Goal: Transaction & Acquisition: Purchase product/service

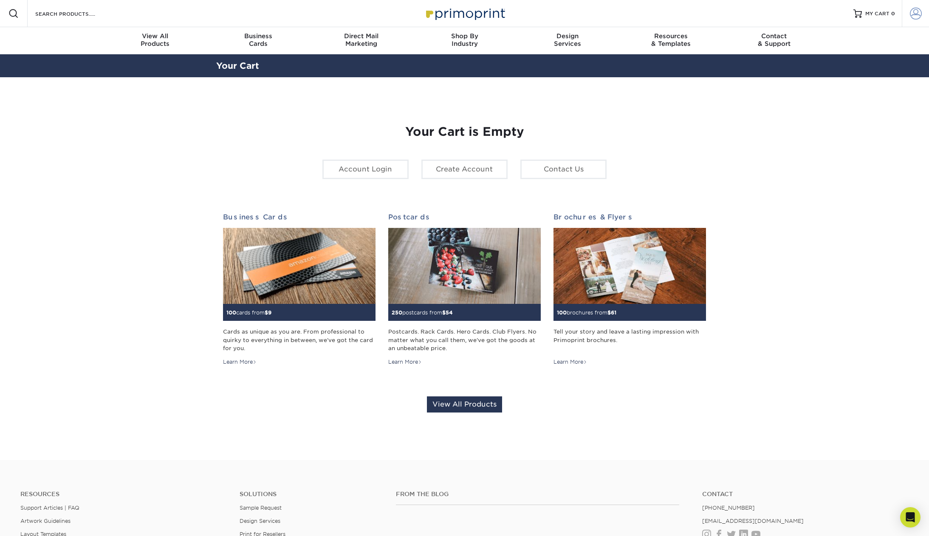
click at [912, 20] on link "Account" at bounding box center [914, 13] width 27 height 27
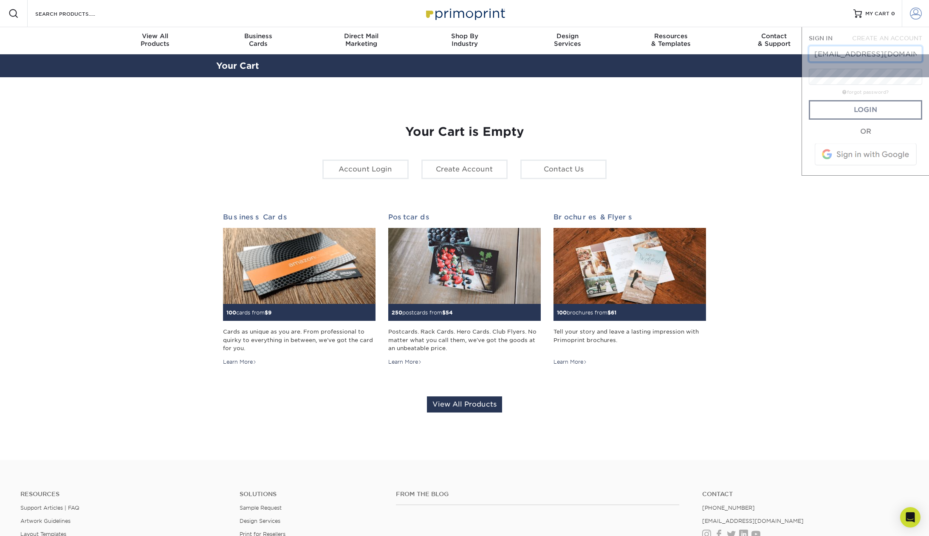
scroll to position [0, 3]
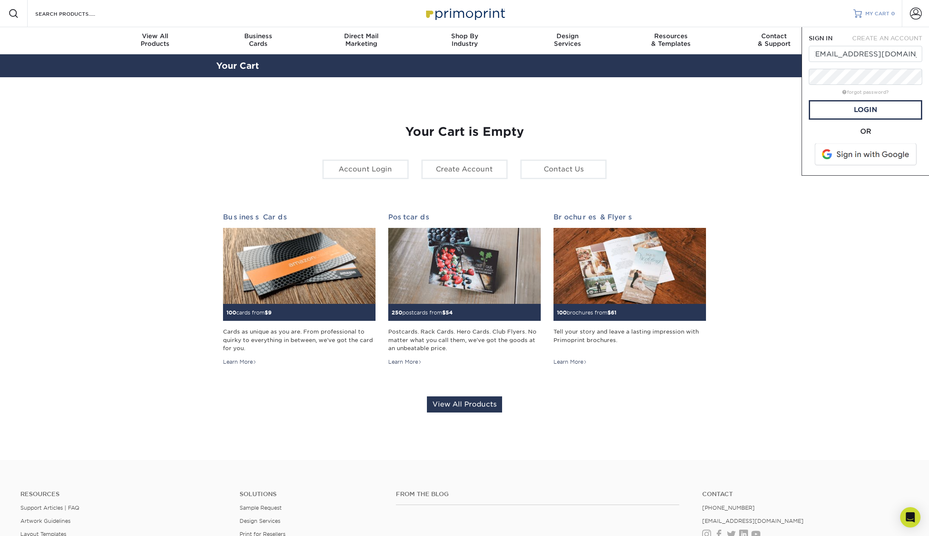
click at [883, 23] on link "MY CART 0" at bounding box center [874, 13] width 42 height 27
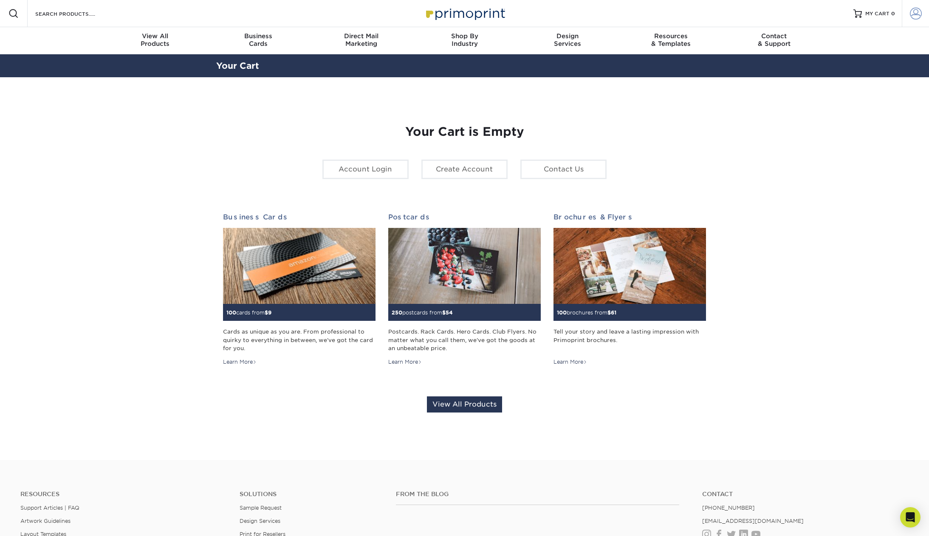
click at [907, 25] on link "Account" at bounding box center [914, 13] width 27 height 27
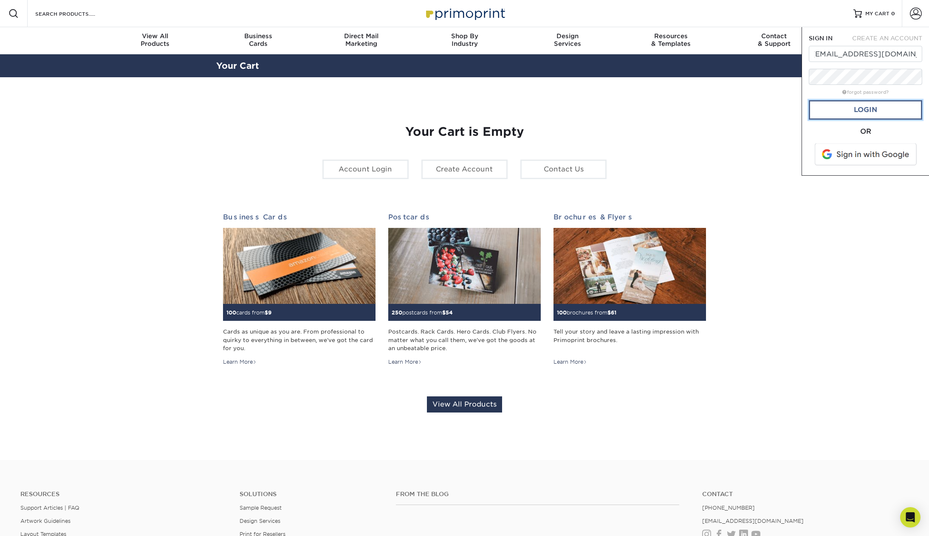
click at [891, 105] on link "Login" at bounding box center [864, 110] width 113 height 20
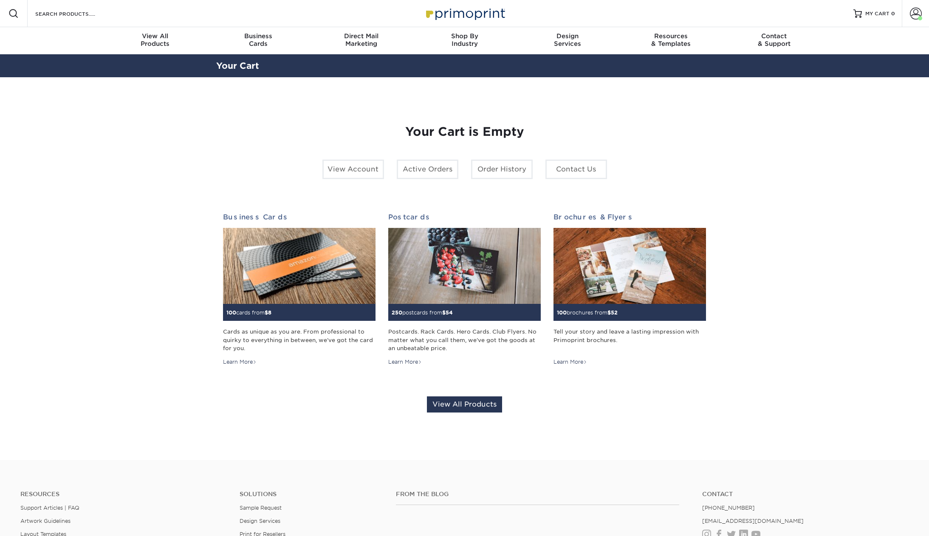
click at [907, 16] on link "Account" at bounding box center [914, 13] width 27 height 27
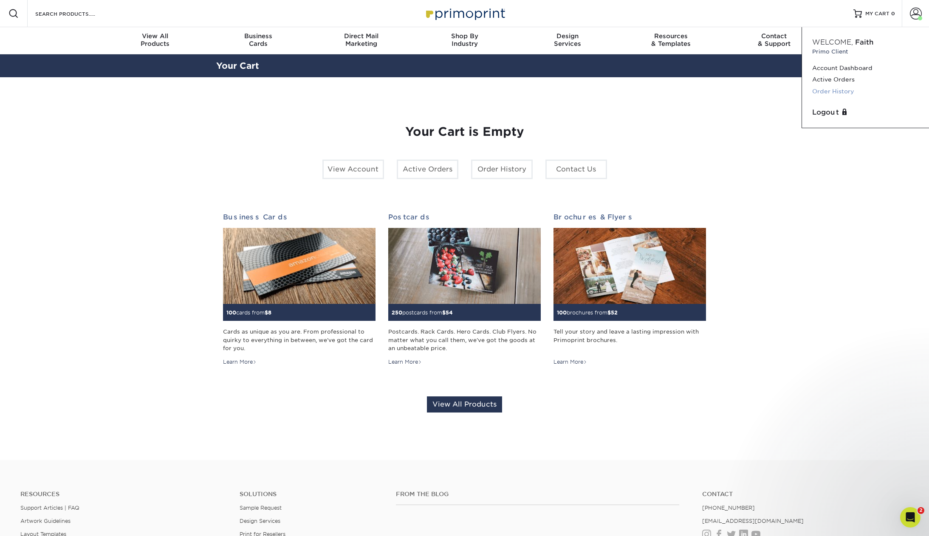
click at [843, 92] on link "Order History" at bounding box center [865, 91] width 107 height 11
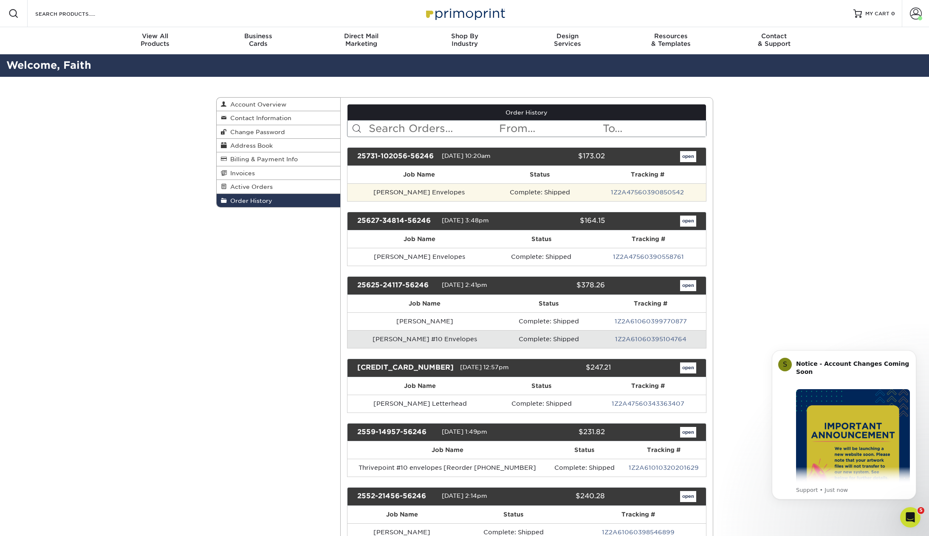
drag, startPoint x: 428, startPoint y: 192, endPoint x: 422, endPoint y: 183, distance: 10.7
click at [428, 192] on td "[PERSON_NAME] Envelopes" at bounding box center [418, 192] width 143 height 18
click at [422, 169] on th "Job Name" at bounding box center [418, 174] width 143 height 17
drag, startPoint x: 554, startPoint y: 197, endPoint x: 570, endPoint y: 196, distance: 16.6
click at [554, 196] on td "Complete: Shipped" at bounding box center [539, 192] width 99 height 18
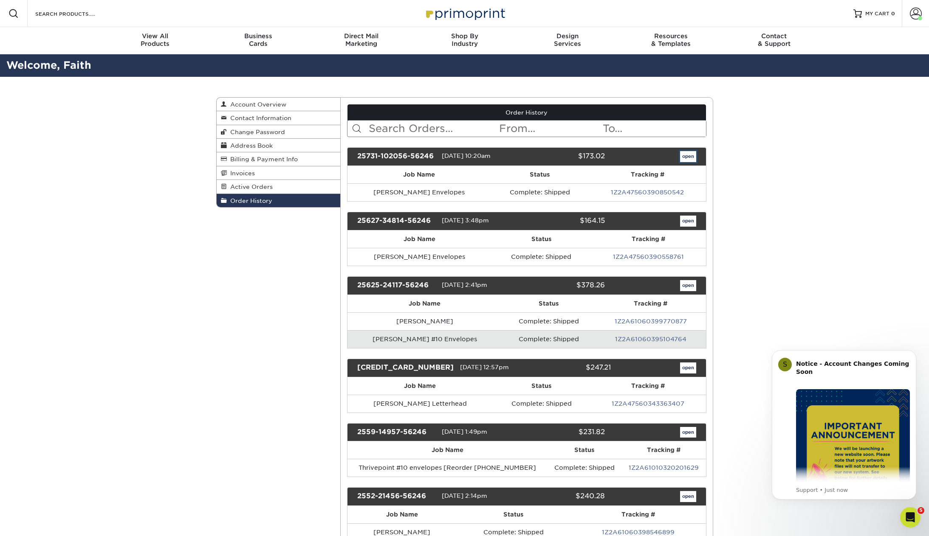
click at [687, 156] on link "open" at bounding box center [688, 156] width 16 height 11
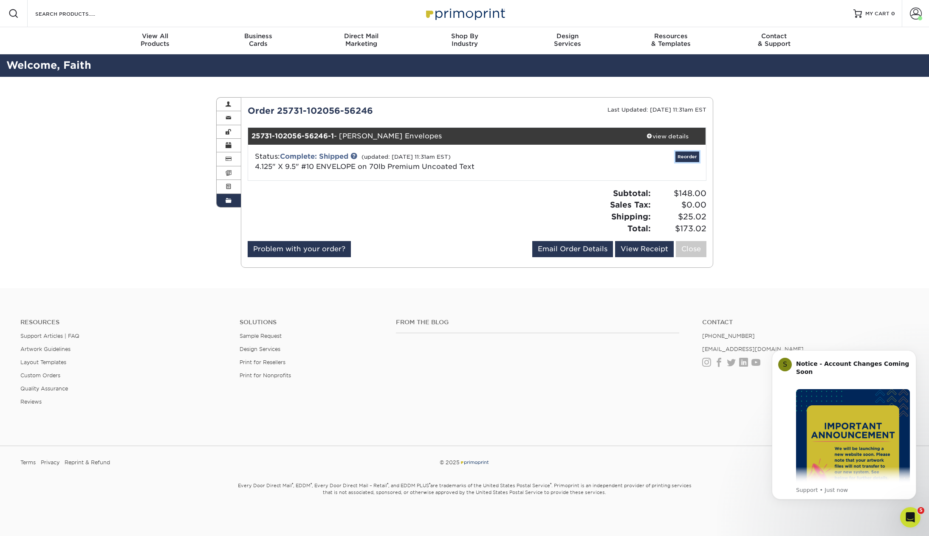
click at [687, 155] on link "Reorder" at bounding box center [687, 157] width 24 height 11
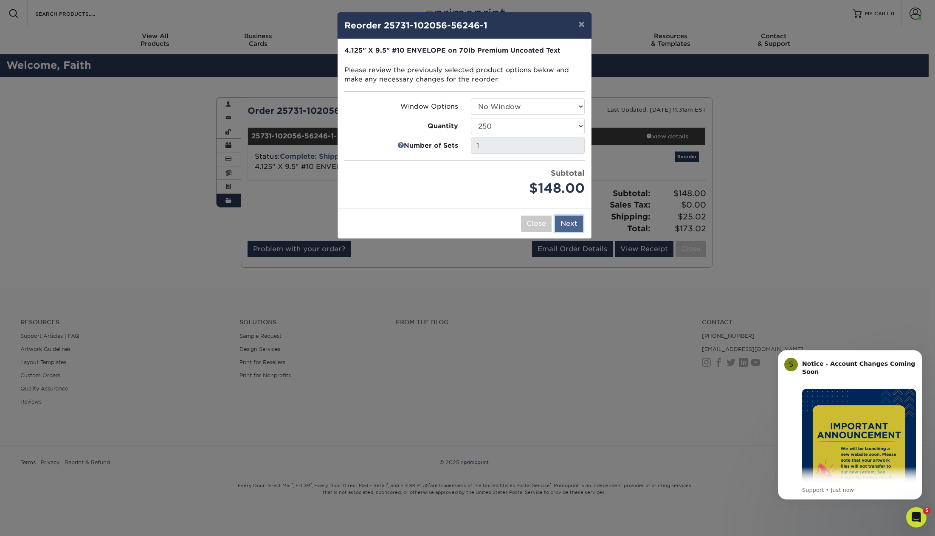
click at [567, 226] on button "Next" at bounding box center [569, 224] width 28 height 16
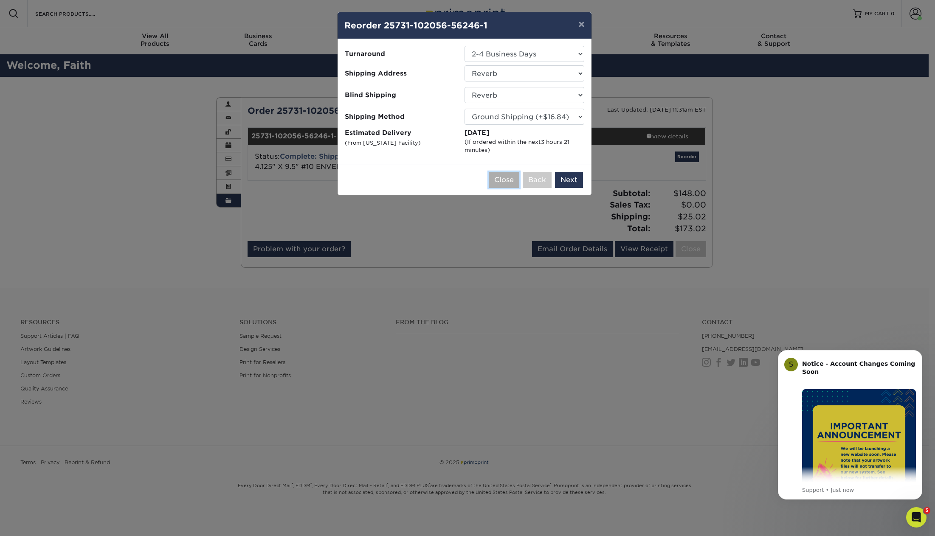
click at [508, 183] on button "Close" at bounding box center [504, 180] width 31 height 16
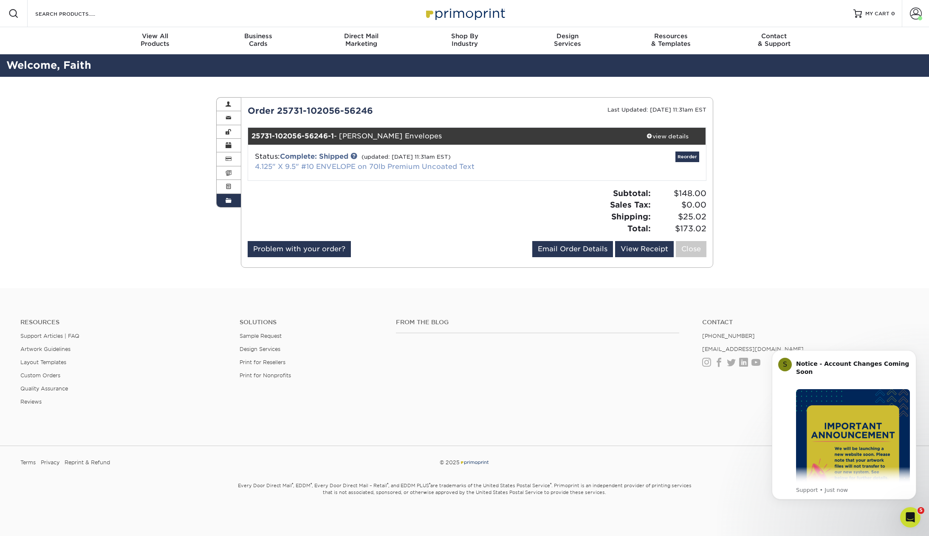
click at [285, 163] on link "4.125" X 9.5" #10 ENVELOPE on 70lb Premium Uncoated Text" at bounding box center [365, 167] width 220 height 8
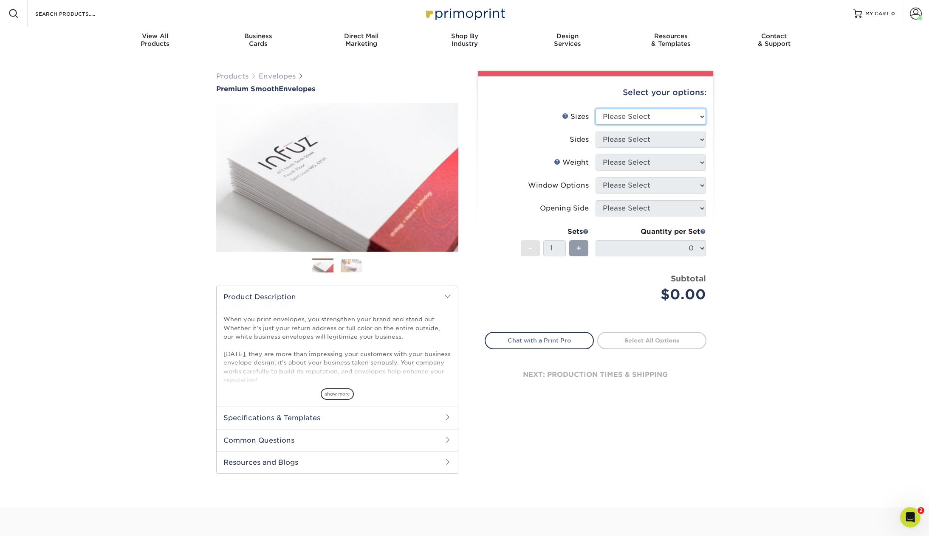
click at [608, 116] on select "Please Select 8.875" x 3.875" 4.125" x 9.5" 5.25" x 7.25" 9" x 12"" at bounding box center [650, 117] width 110 height 16
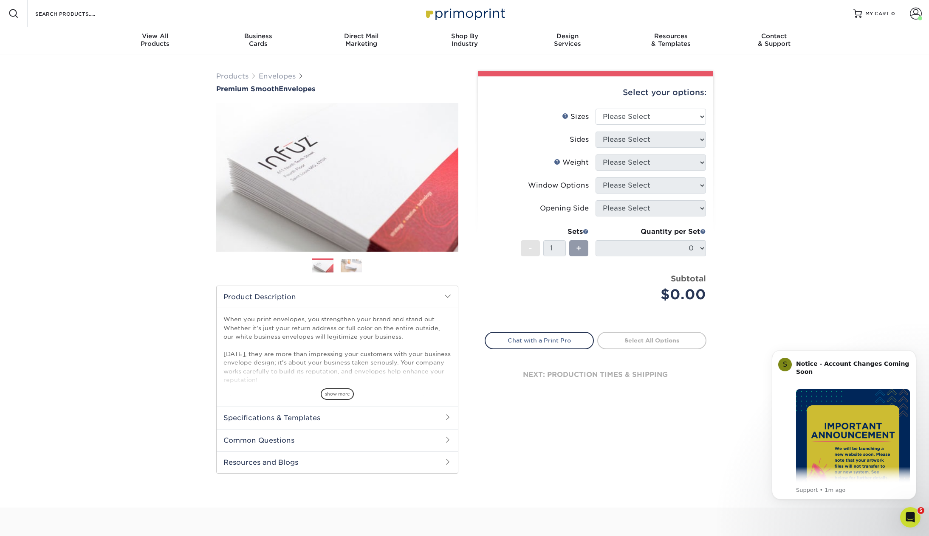
drag, startPoint x: 513, startPoint y: 113, endPoint x: 447, endPoint y: 69, distance: 79.8
click at [513, 113] on label "Sizes Help Sizes" at bounding box center [540, 117] width 110 height 16
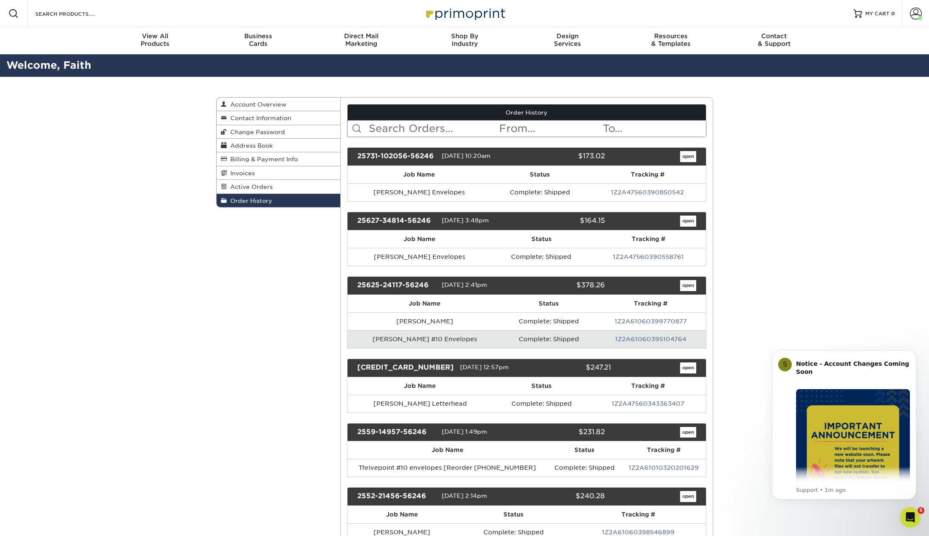
click at [697, 151] on div "open" at bounding box center [656, 156] width 91 height 11
click at [693, 154] on link "open" at bounding box center [688, 156] width 16 height 11
click at [684, 155] on link "open" at bounding box center [688, 156] width 16 height 11
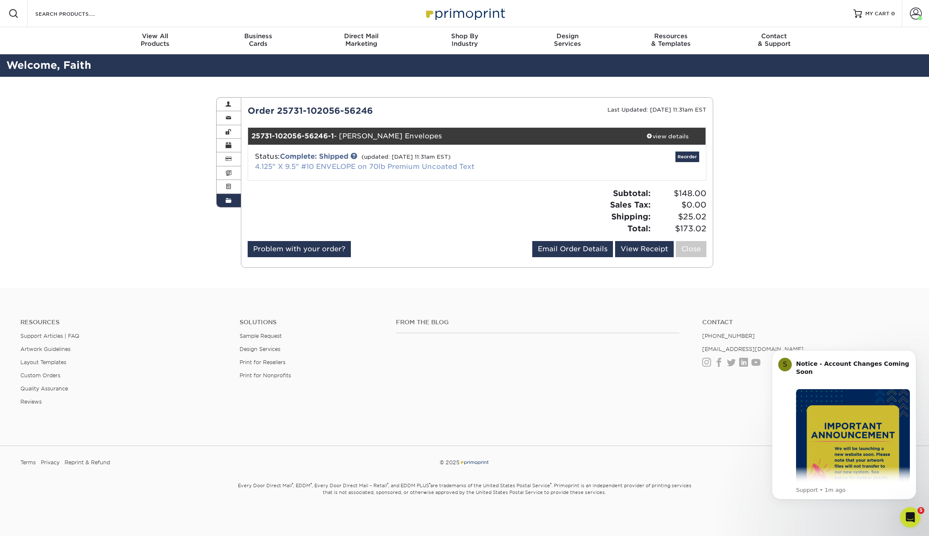
click at [383, 163] on link "4.125" X 9.5" #10 ENVELOPE on 70lb Premium Uncoated Text" at bounding box center [365, 167] width 220 height 8
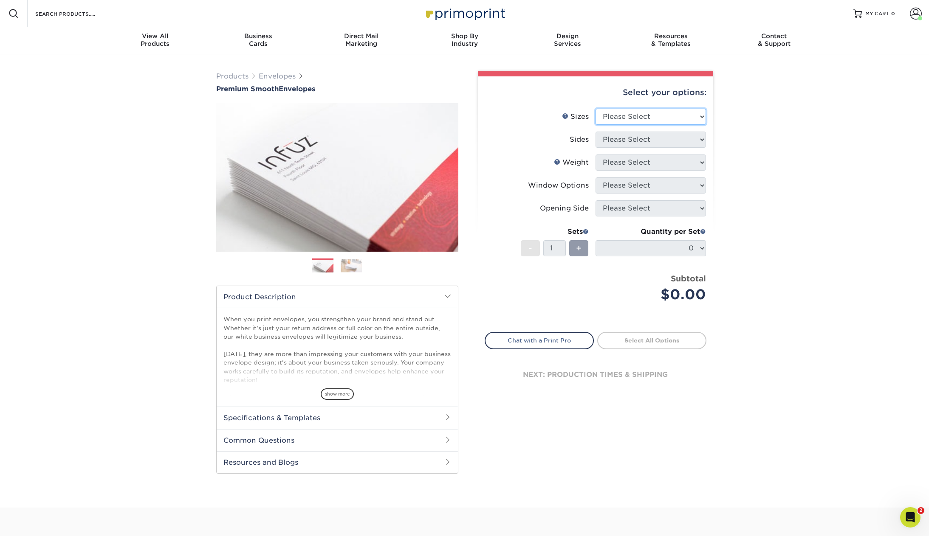
click at [652, 118] on select "Please Select 8.875" x 3.875" 4.125" x 9.5" 5.25" x 7.25" 9" x 12"" at bounding box center [650, 117] width 110 height 16
select select "4.12x9.50"
click at [595, 109] on select "Please Select 8.875" x 3.875" 4.125" x 9.5" 5.25" x 7.25" 9" x 12"" at bounding box center [650, 117] width 110 height 16
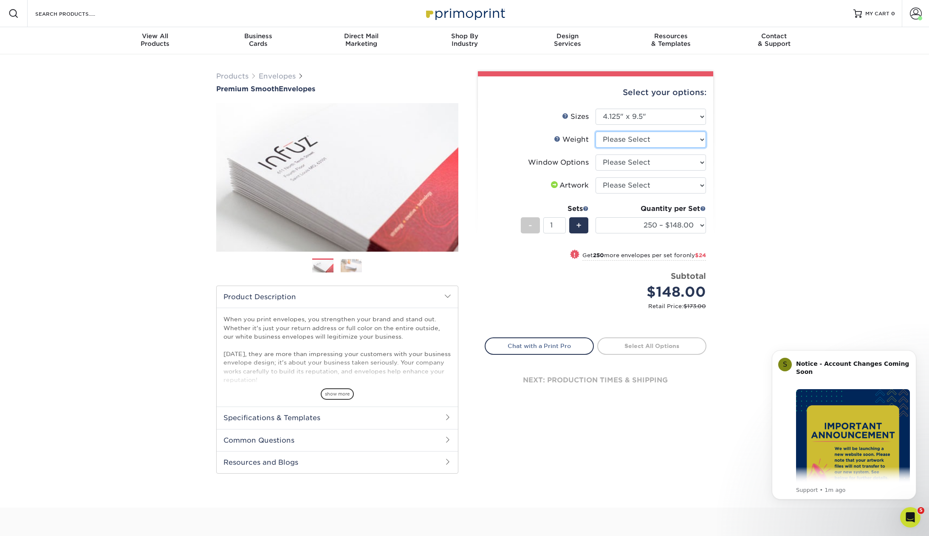
click at [652, 136] on select "Please Select 70LB" at bounding box center [650, 140] width 110 height 16
select select "70LB"
click at [595, 132] on select "Please Select 70LB" at bounding box center [650, 140] width 110 height 16
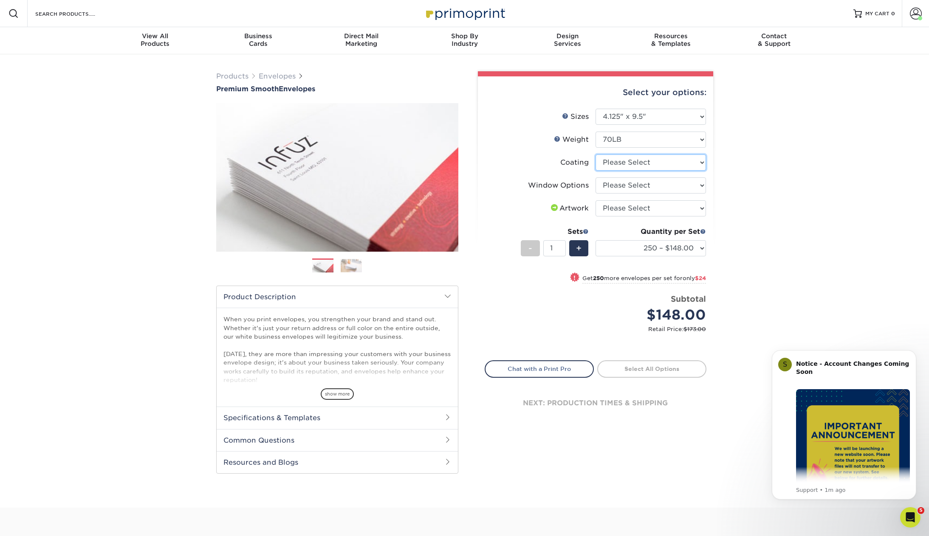
click at [645, 161] on select at bounding box center [650, 163] width 110 height 16
click at [595, 155] on select at bounding box center [650, 163] width 110 height 16
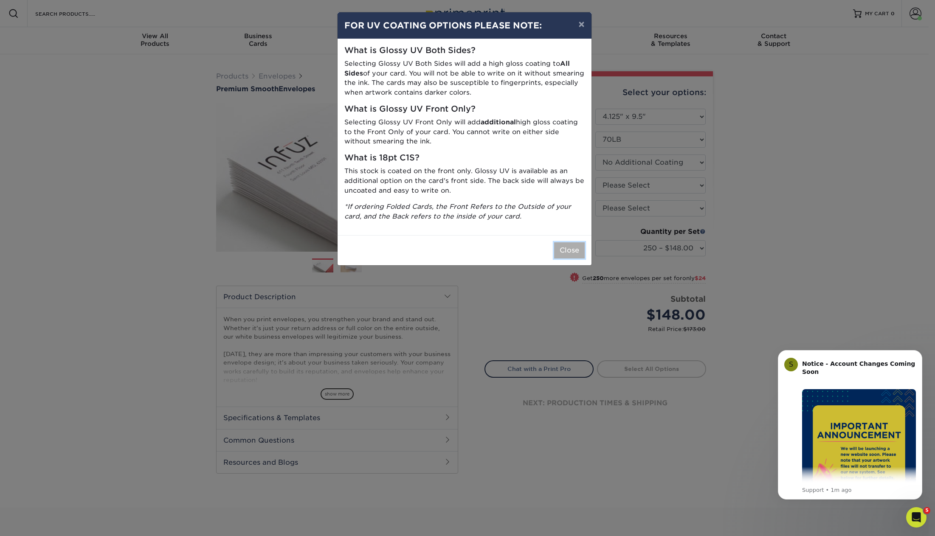
click at [578, 248] on button "Close" at bounding box center [569, 250] width 31 height 16
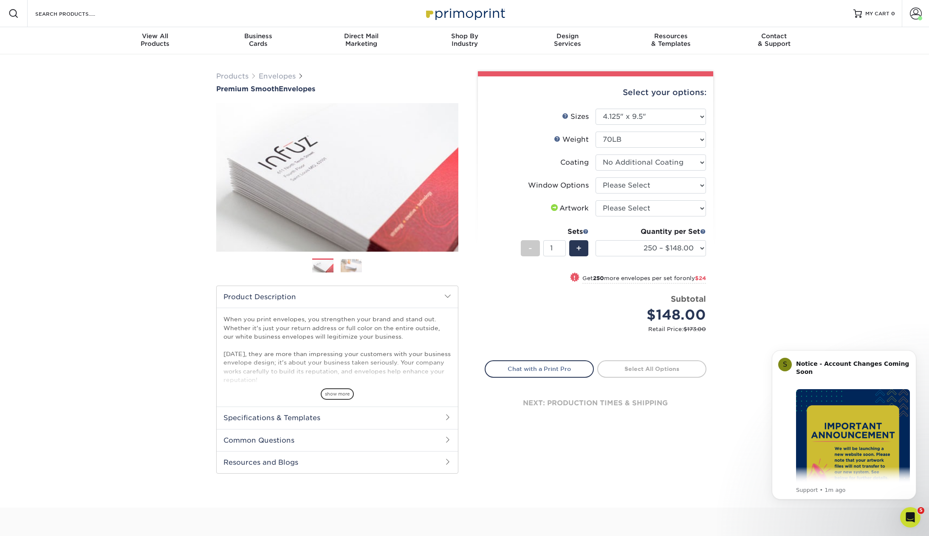
click at [642, 149] on li "Weight Help Weight Please Select 70LB" at bounding box center [595, 143] width 221 height 23
click at [641, 158] on select at bounding box center [650, 163] width 110 height 16
select select "-1"
click at [595, 155] on select at bounding box center [650, 163] width 110 height 16
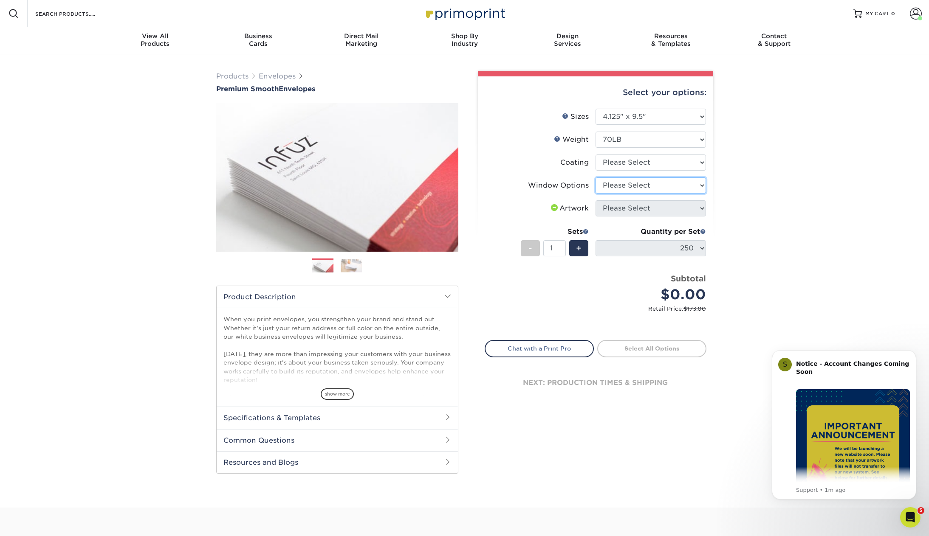
click at [613, 178] on select "Please Select No Window Window (Left Side)" at bounding box center [650, 185] width 110 height 16
select select "1f9e9f9f-4237-4243-ba79-49052844f6e6"
click at [595, 177] on select "Please Select No Window Window (Left Side)" at bounding box center [650, 185] width 110 height 16
click at [653, 161] on select at bounding box center [650, 163] width 110 height 16
click at [725, 191] on div "Products Envelopes Premium Smooth Envelopes Previous Next / /" at bounding box center [464, 280] width 929 height 453
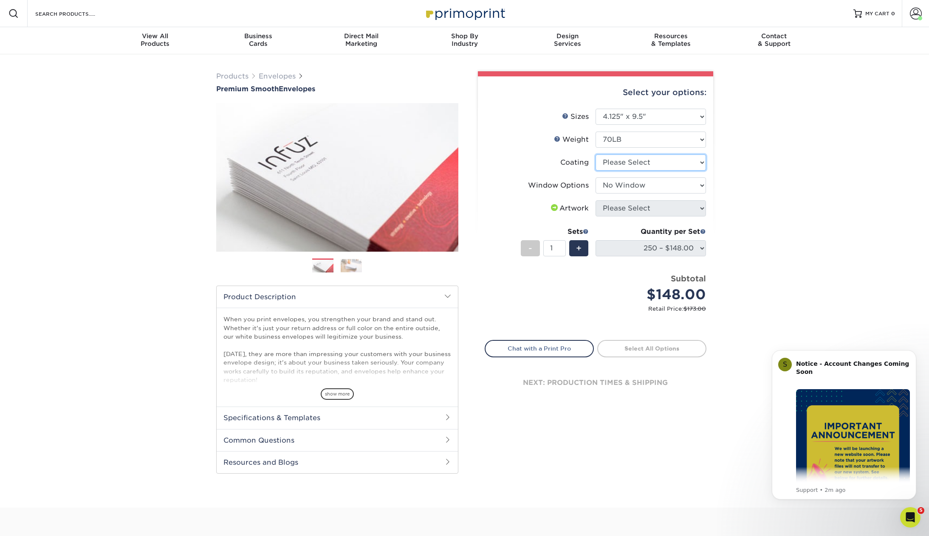
click at [638, 169] on select at bounding box center [650, 163] width 110 height 16
select select "3e7618de-abca-4bda-9f97-8b9129e913d8"
click at [595, 155] on select at bounding box center [650, 163] width 110 height 16
select select
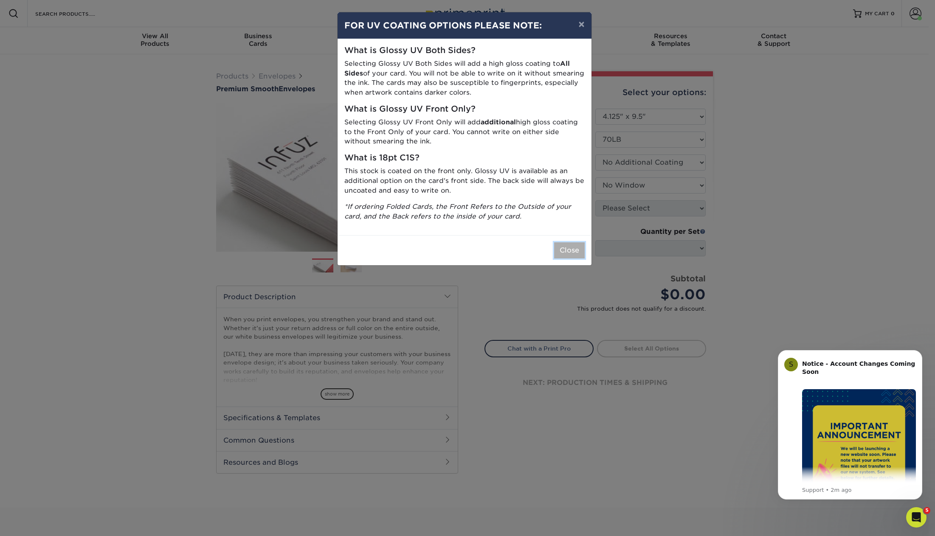
click at [566, 248] on button "Close" at bounding box center [569, 250] width 31 height 16
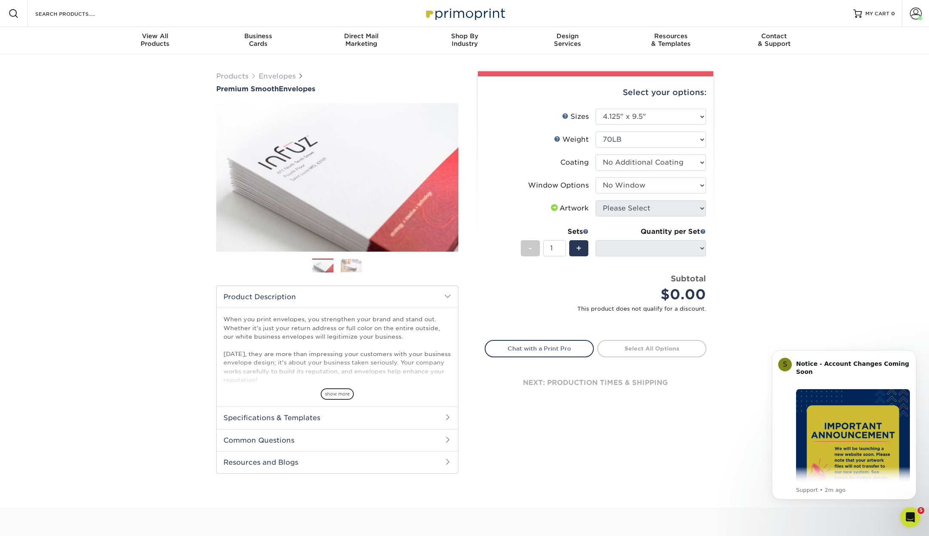
click at [561, 208] on div "Artwork" at bounding box center [568, 208] width 39 height 10
click at [552, 208] on span at bounding box center [554, 207] width 10 height 7
click at [650, 219] on li "Artwork Please Select I will upload files I need a design - $50" at bounding box center [595, 211] width 221 height 23
click at [568, 250] on div "+" at bounding box center [577, 249] width 23 height 19
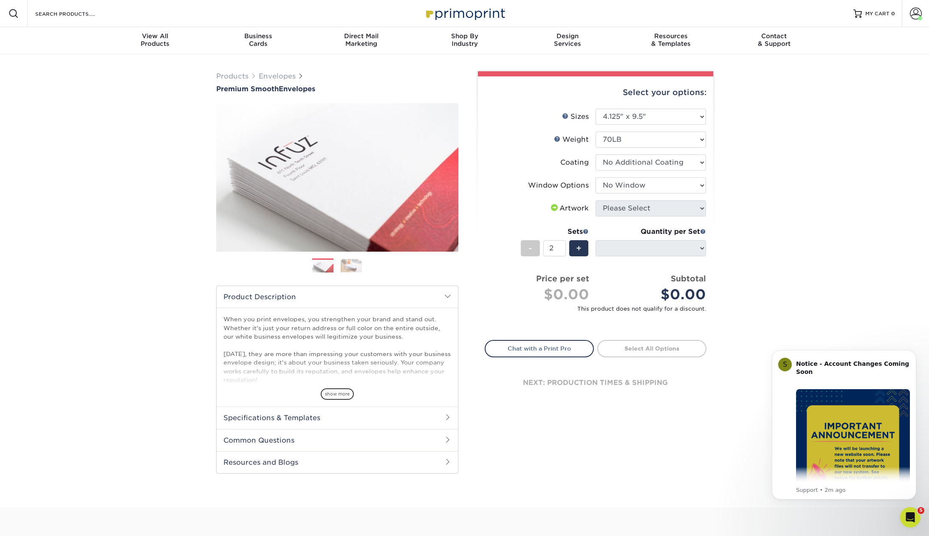
click at [507, 247] on li "Sets - 2 + Quantity per Set 250 – $148.00 (Price includes envelopes)" at bounding box center [595, 248] width 221 height 50
click at [527, 251] on div "-" at bounding box center [530, 248] width 19 height 16
type input "1"
click at [846, 336] on div "Products Envelopes Premium Smooth Envelopes Previous Next / /" at bounding box center [464, 280] width 929 height 453
click at [566, 206] on div "Artwork" at bounding box center [568, 208] width 39 height 10
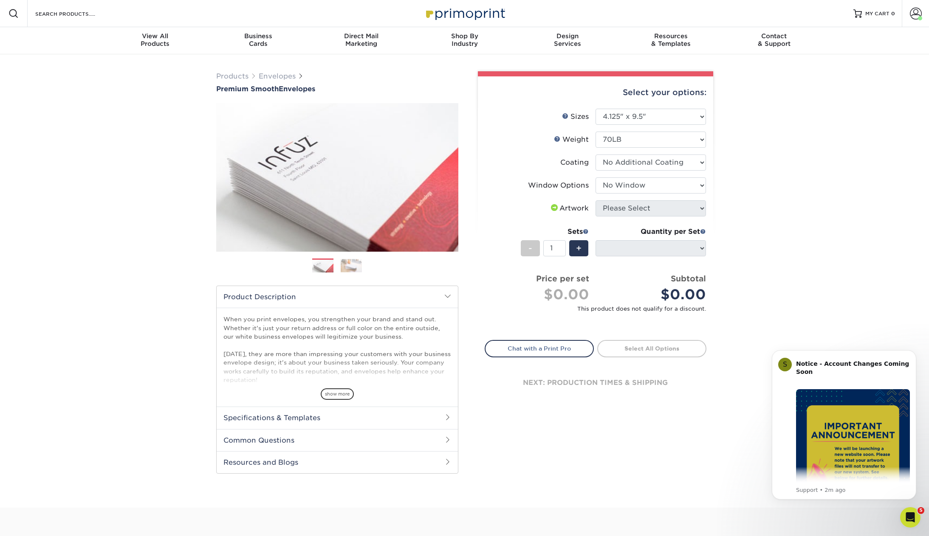
click at [549, 205] on span at bounding box center [554, 207] width 10 height 7
click at [550, 208] on span at bounding box center [554, 207] width 10 height 7
click at [657, 122] on select "Please Select 8.875" x 3.875" 4.125" x 9.5" 5.25" x 7.25" 9" x 12"" at bounding box center [650, 117] width 110 height 16
click at [656, 118] on select "Please Select 8.875" x 3.875" 4.125" x 9.5" 5.25" x 7.25" 9" x 12"" at bounding box center [650, 117] width 110 height 16
select select "3.88x8.88"
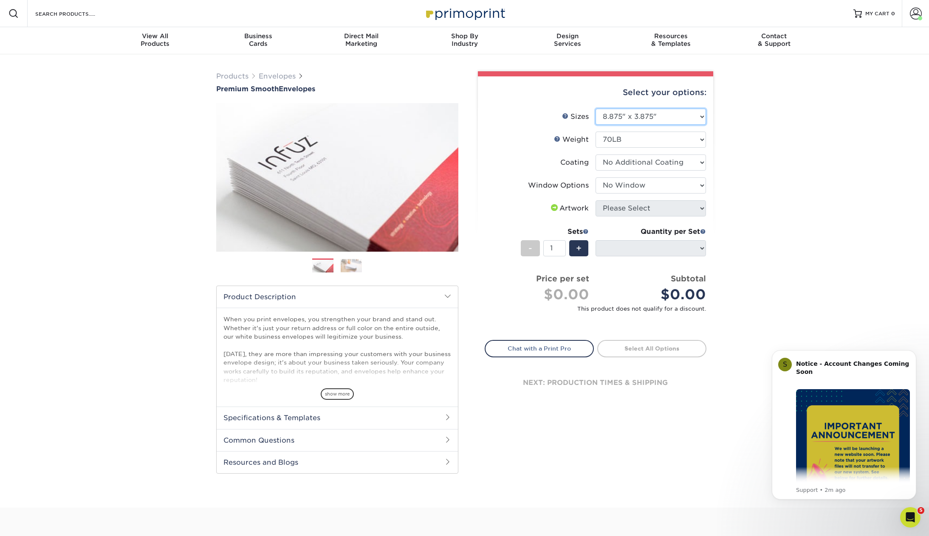
click at [595, 109] on select "Please Select 8.875" x 3.875" 4.125" x 9.5" 5.25" x 7.25" 9" x 12"" at bounding box center [650, 117] width 110 height 16
select select
select select "-1"
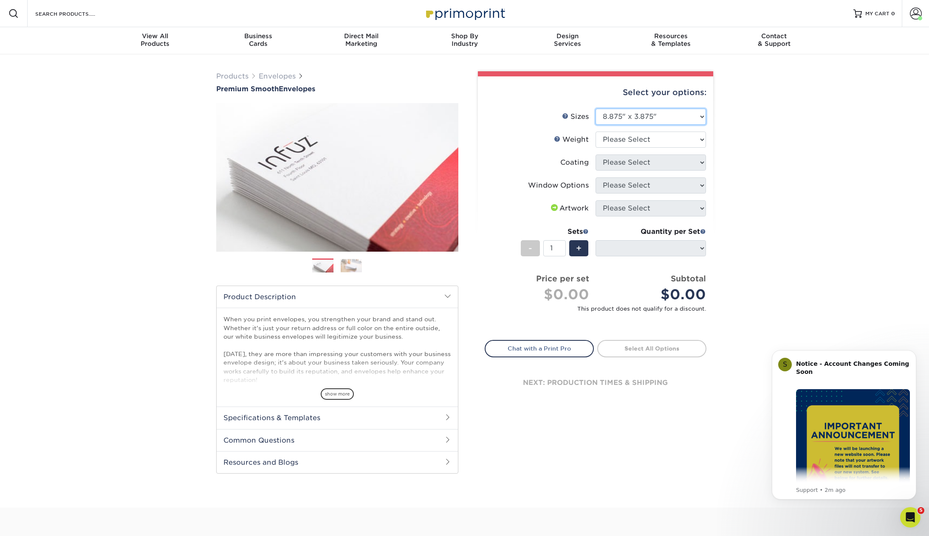
click at [649, 117] on select "Please Select 8.875" x 3.875" 4.125" x 9.5" 5.25" x 7.25" 9" x 12"" at bounding box center [650, 117] width 110 height 16
select select "4.12x9.50"
click at [595, 109] on select "Please Select 8.875" x 3.875" 4.125" x 9.5" 5.25" x 7.25" 9" x 12"" at bounding box center [650, 117] width 110 height 16
select select
click at [633, 141] on select "Please Select 70LB" at bounding box center [650, 140] width 110 height 16
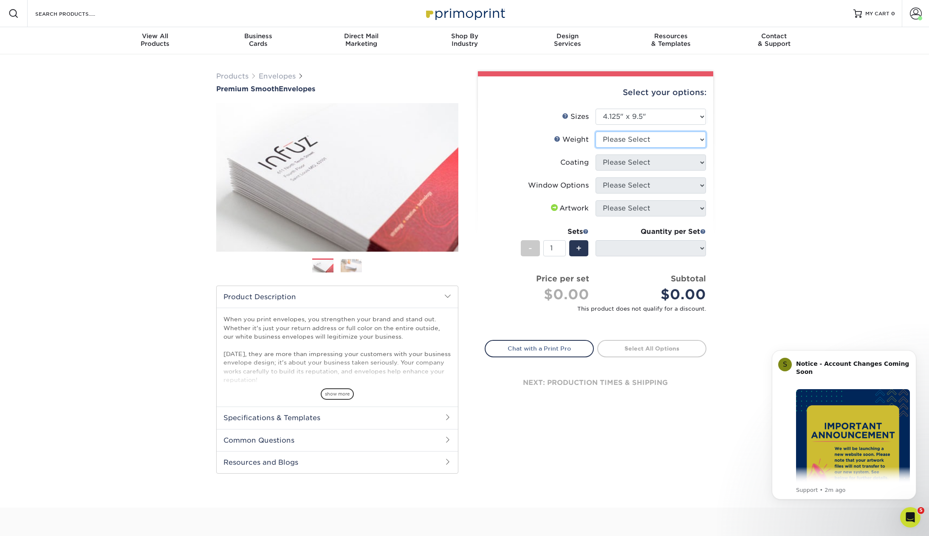
select select "70LB"
click at [595, 132] on select "Please Select 70LB" at bounding box center [650, 140] width 110 height 16
select select
click at [632, 163] on select at bounding box center [650, 163] width 110 height 16
select select "3e7618de-abca-4bda-9f97-8b9129e913d8"
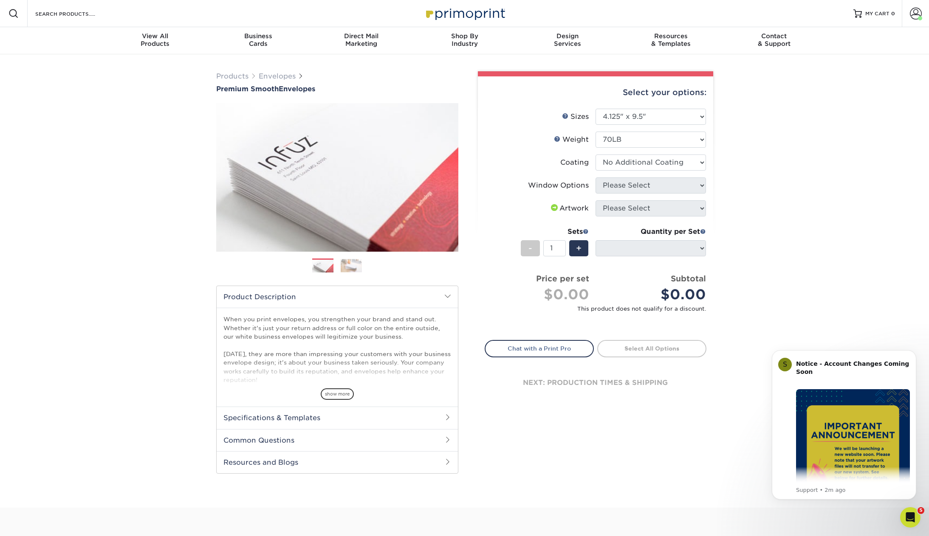
click at [595, 155] on select at bounding box center [650, 163] width 110 height 16
select select
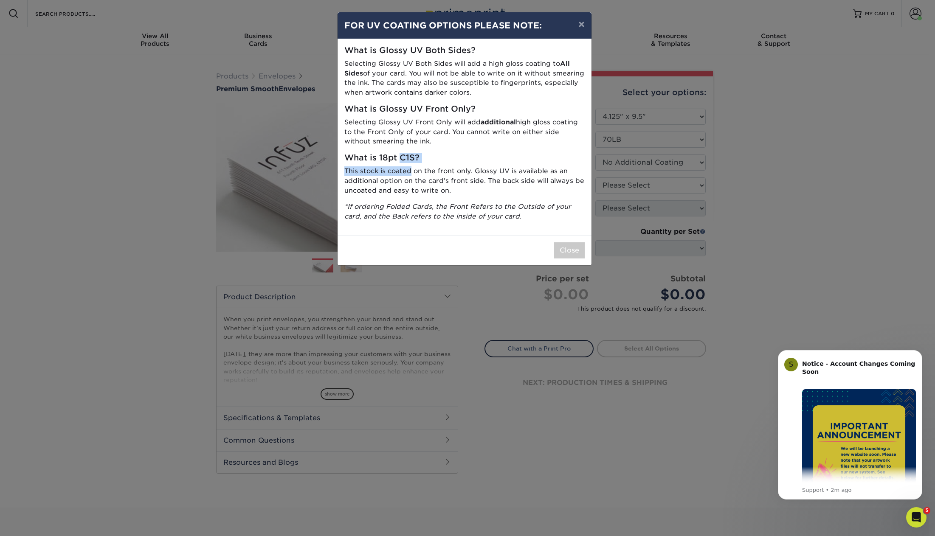
click at [442, 177] on div "What is Glossy UV Both Sides? Selecting Glossy UV Both Sides will add a high gl…" at bounding box center [465, 137] width 254 height 196
click at [571, 248] on button "Close" at bounding box center [569, 250] width 31 height 16
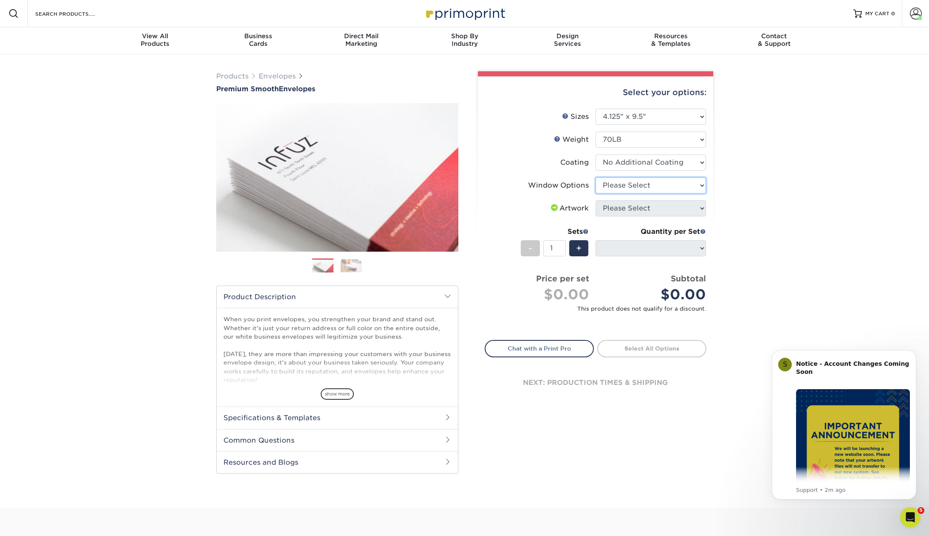
click at [639, 184] on select "Please Select No Window Window (Left Side)" at bounding box center [650, 185] width 110 height 16
select select "1f9e9f9f-4237-4243-ba79-49052844f6e6"
click at [595, 177] on select "Please Select No Window Window (Left Side)" at bounding box center [650, 185] width 110 height 16
click at [580, 207] on div "Artwork" at bounding box center [568, 208] width 39 height 10
click at [552, 204] on span at bounding box center [554, 207] width 10 height 7
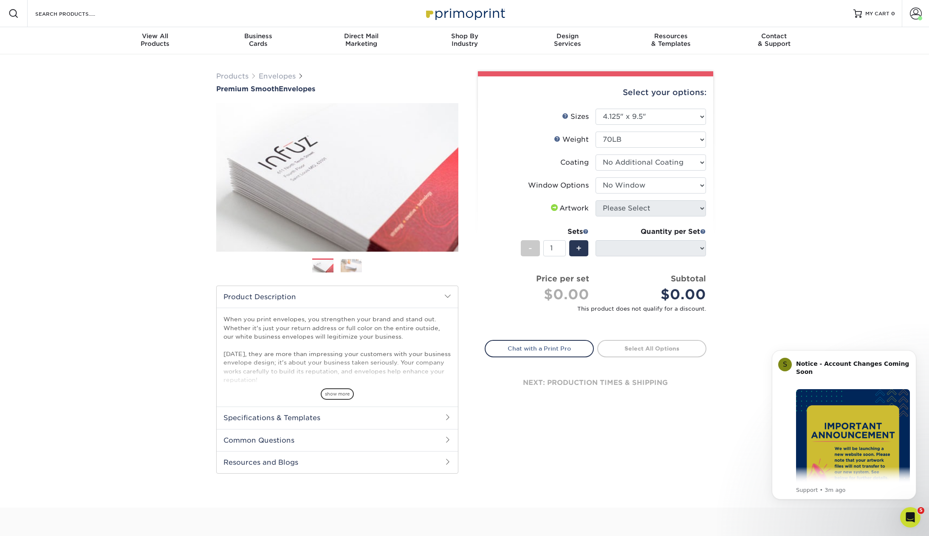
click at [550, 208] on span at bounding box center [554, 207] width 10 height 7
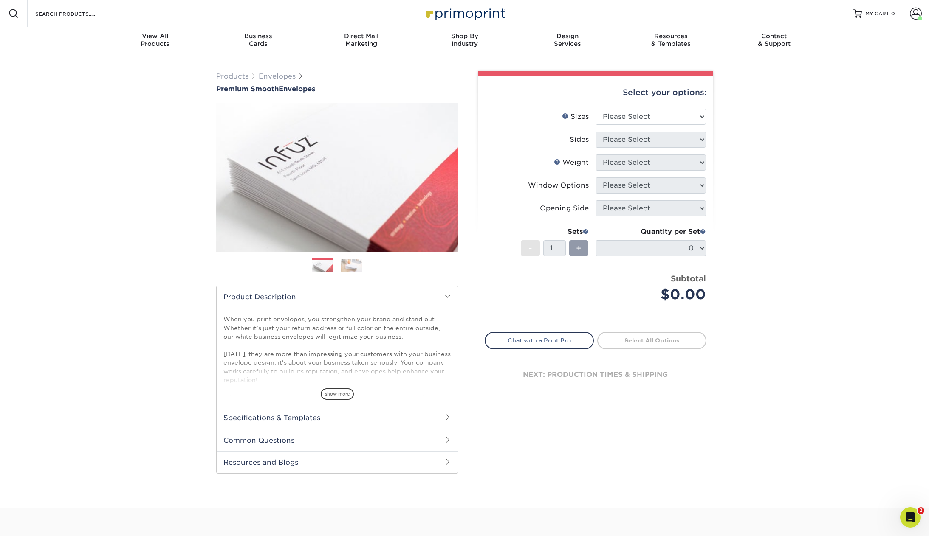
click at [645, 125] on li "Sizes Help Sizes Please Select 8.875" x 3.875" 4.125" x 9.5" 5.25" x 7.25" 9" x…" at bounding box center [595, 120] width 221 height 23
click at [644, 117] on select "Please Select 8.875" x 3.875" 4.125" x 9.5" 5.25" x 7.25" 9" x 12"" at bounding box center [650, 117] width 110 height 16
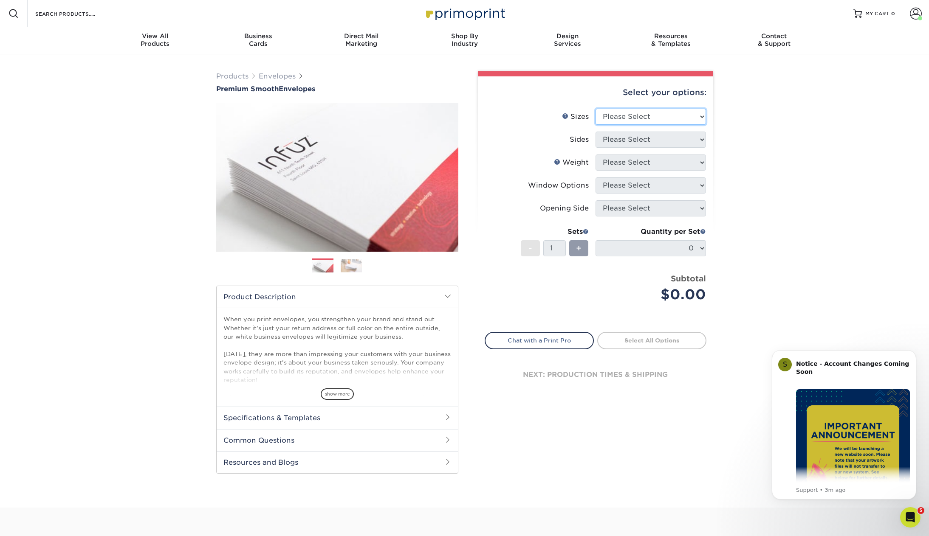
select select "4.12x9.50"
click at [595, 109] on select "Please Select 8.875" x 3.875" 4.125" x 9.5" 5.25" x 7.25" 9" x 12"" at bounding box center [650, 117] width 110 height 16
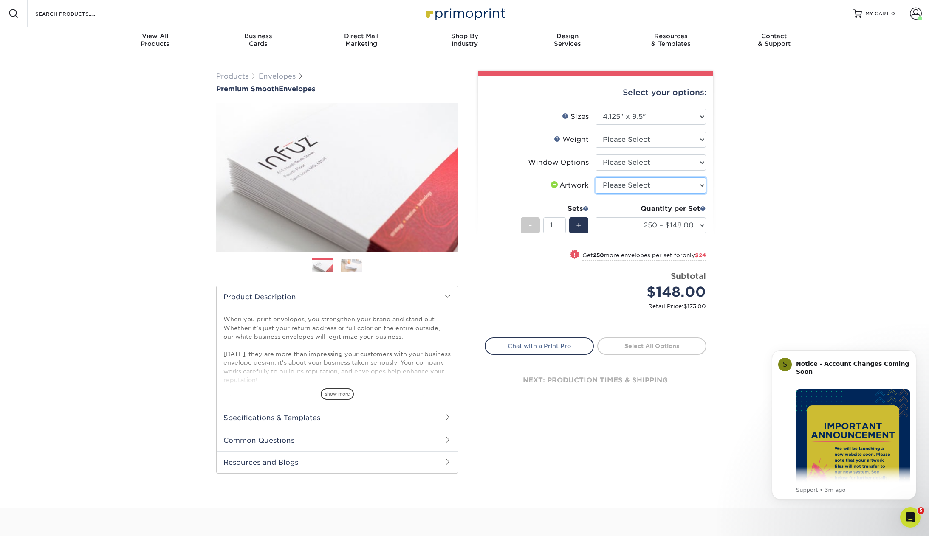
click at [642, 180] on select "Please Select I will upload files I need a design - $50" at bounding box center [650, 185] width 110 height 16
select select "upload"
click at [595, 177] on select "Please Select I will upload files I need a design - $50" at bounding box center [650, 185] width 110 height 16
click at [643, 146] on select "Please Select 70LB" at bounding box center [650, 140] width 110 height 16
select select "70LB"
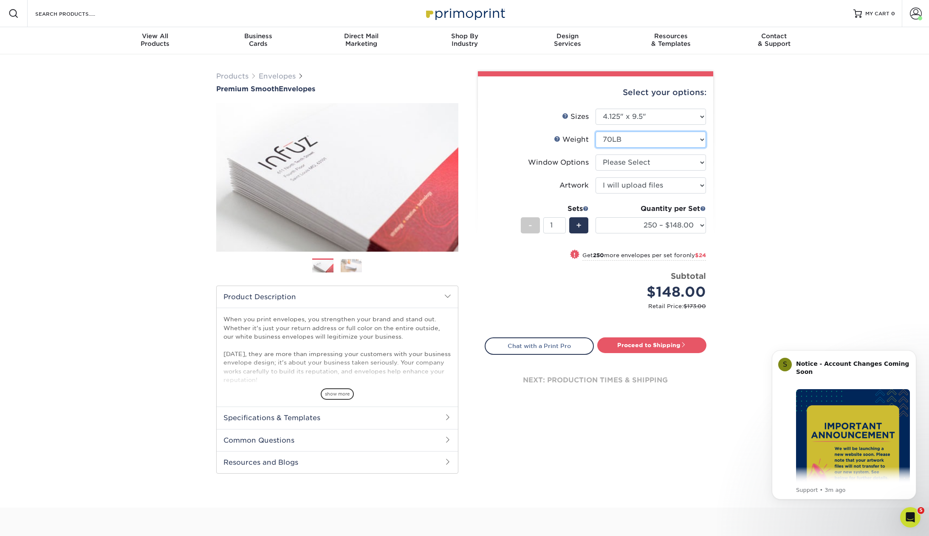
click at [595, 132] on select "Please Select 70LB" at bounding box center [650, 140] width 110 height 16
select select "-1"
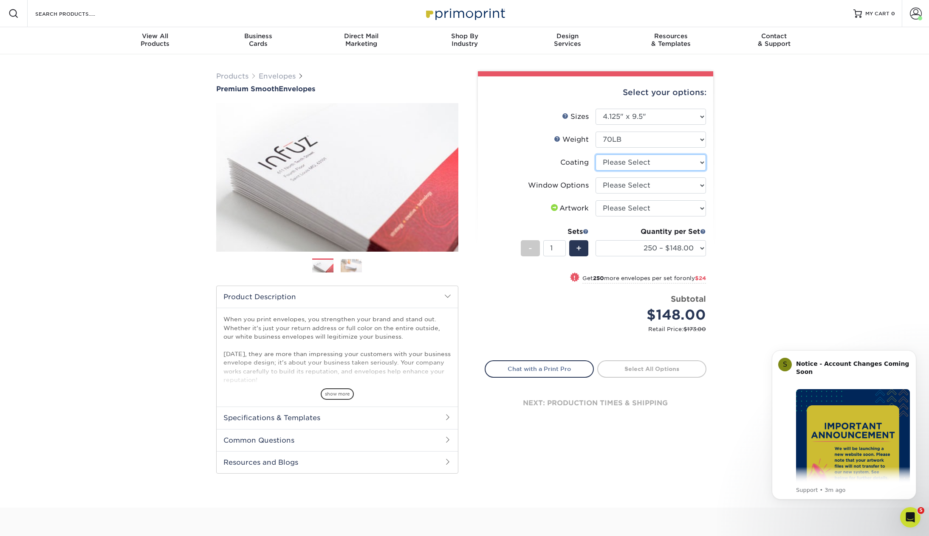
click at [637, 158] on select at bounding box center [650, 163] width 110 height 16
select select "3e7618de-abca-4bda-9f97-8b9129e913d8"
click at [595, 155] on select at bounding box center [650, 163] width 110 height 16
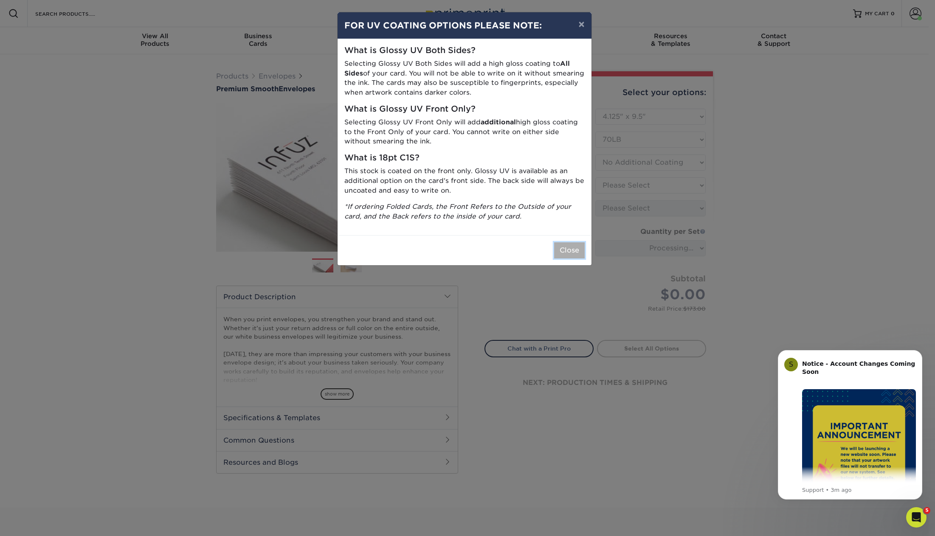
click at [566, 256] on button "Close" at bounding box center [569, 250] width 31 height 16
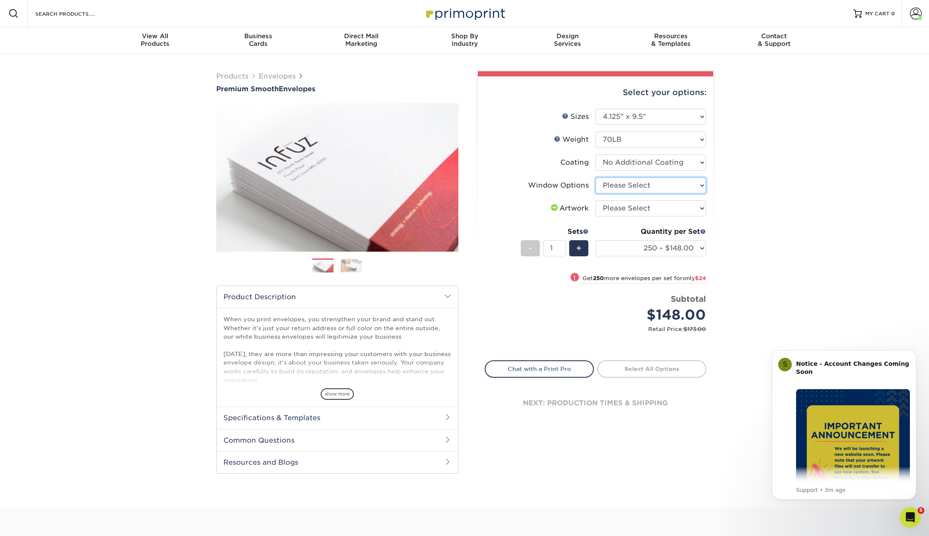
click at [654, 185] on select "Please Select No Window Window (Left Side)" at bounding box center [650, 185] width 110 height 16
select select "1f9e9f9f-4237-4243-ba79-49052844f6e6"
click at [595, 177] on select "Please Select No Window Window (Left Side)" at bounding box center [650, 185] width 110 height 16
click at [650, 207] on select "Please Select I will upload files I need a design - $50" at bounding box center [650, 208] width 110 height 16
select select "upload"
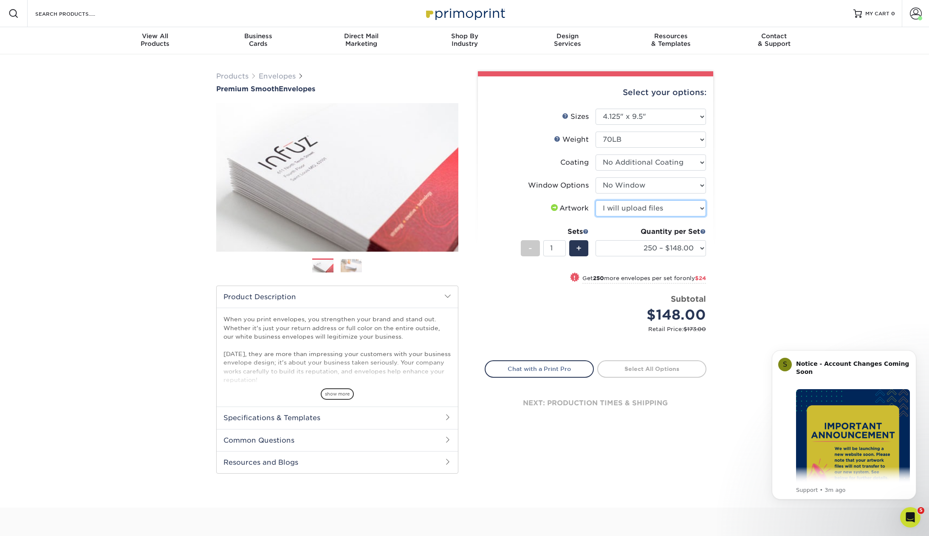
click at [595, 200] on select "Please Select I will upload files I need a design - $50" at bounding box center [650, 208] width 110 height 16
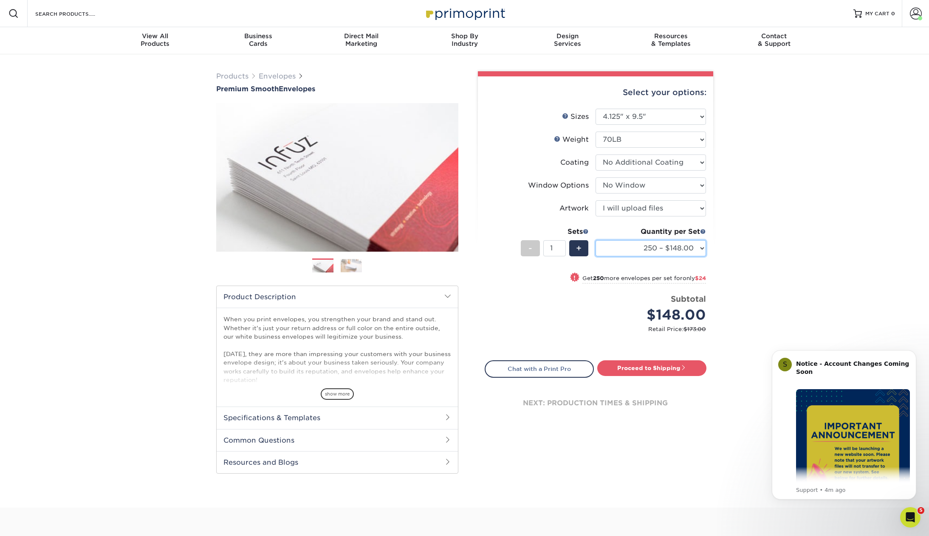
click at [654, 254] on select "250 – $148.00 500 – $172.00 1000 – $214.00 2500 – $331.00 5000 – $483.00 10000 …" at bounding box center [650, 248] width 110 height 16
select select "1000 – $214.00"
click at [595, 240] on select "250 – $148.00 500 – $172.00 1000 – $214.00 2500 – $331.00 5000 – $483.00 10000 …" at bounding box center [650, 248] width 110 height 16
click at [673, 369] on link "Proceed to Shipping" at bounding box center [651, 367] width 109 height 15
type input "Set 1"
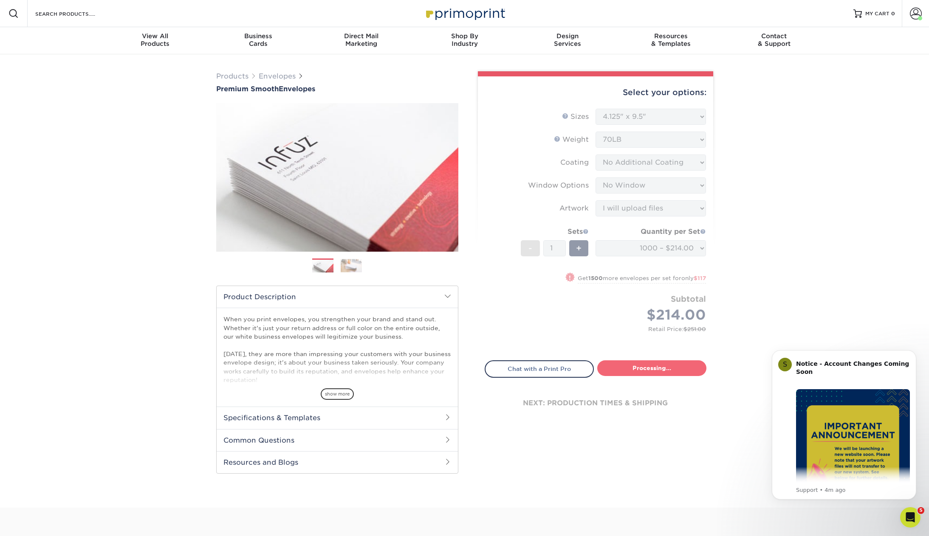
select select "5ff611ab-e7b4-4983-b34f-0023fb6ed2dc"
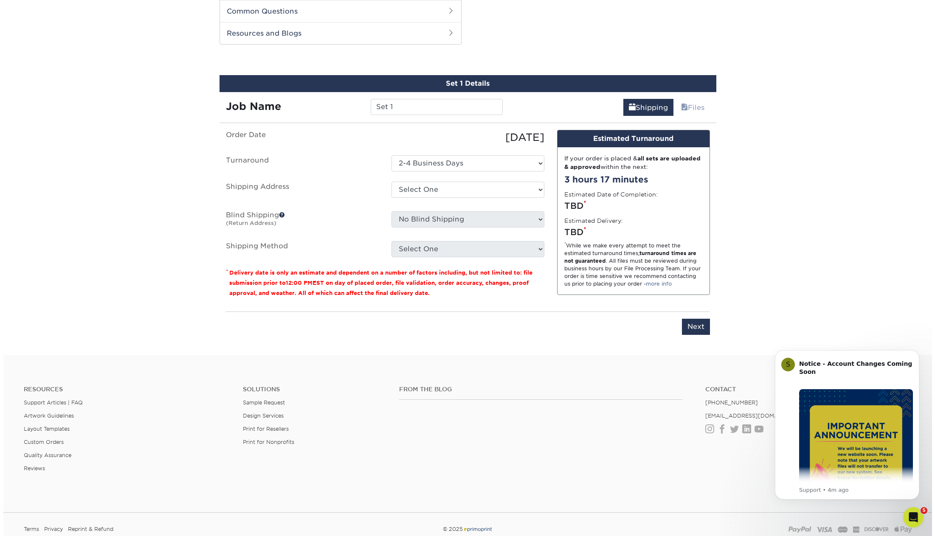
scroll to position [432, 0]
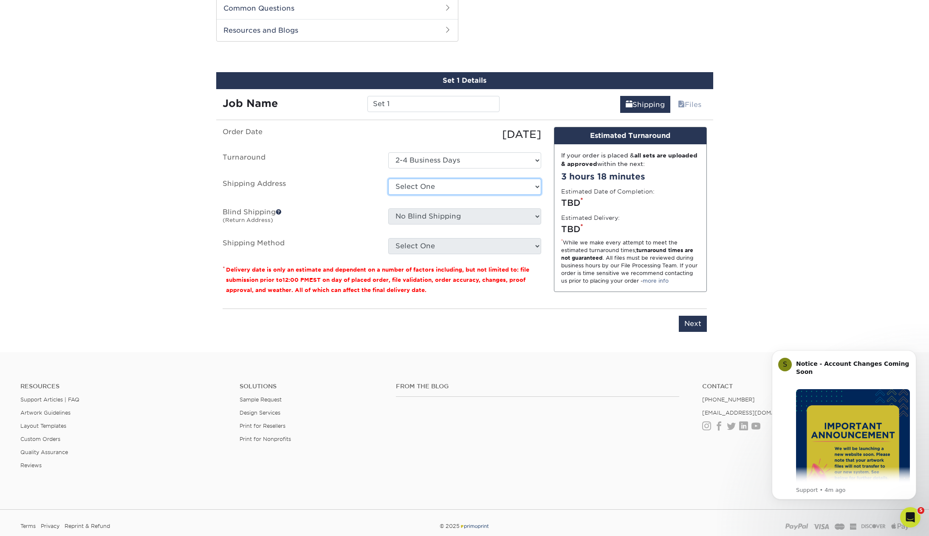
click at [437, 184] on select "Select One Appleton Office Charlie Ker Chris McCaman Home Address David Heather…" at bounding box center [464, 187] width 153 height 16
select select "newaddress"
click at [388, 179] on select "Select One Appleton Office Charlie Ker Chris McCaman Home Address David Heather…" at bounding box center [464, 187] width 153 height 16
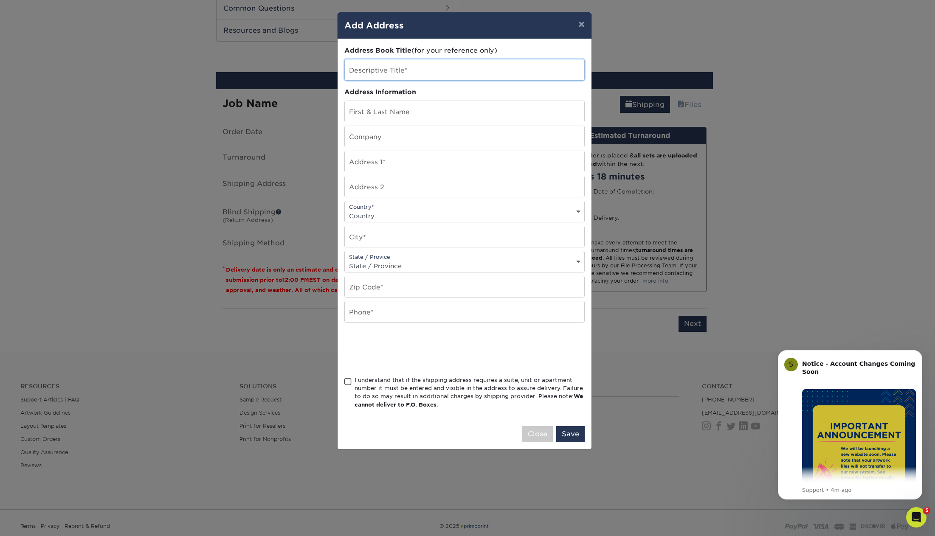
click at [410, 71] on input "text" at bounding box center [464, 69] width 239 height 21
type input "Tim Hammond"
type input "Gateway Financial Partners"
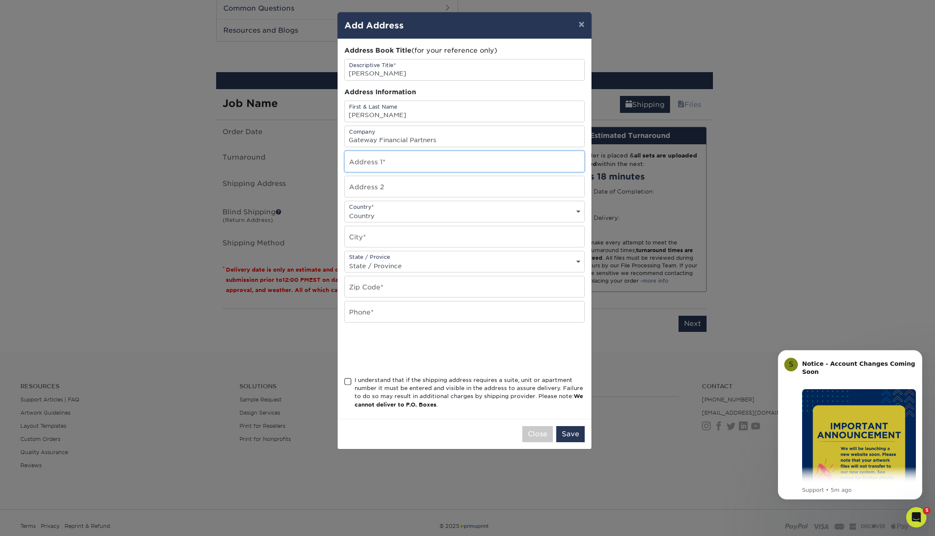
click at [413, 160] on input "text" at bounding box center [464, 161] width 239 height 21
type input "5633 W Park View Lane"
click at [411, 216] on select "Country United States Canada ----------------------------- Afghanistan Albania …" at bounding box center [464, 216] width 239 height 12
select select "US"
click at [345, 210] on select "Country United States Canada ----------------------------- Afghanistan Albania …" at bounding box center [464, 216] width 239 height 12
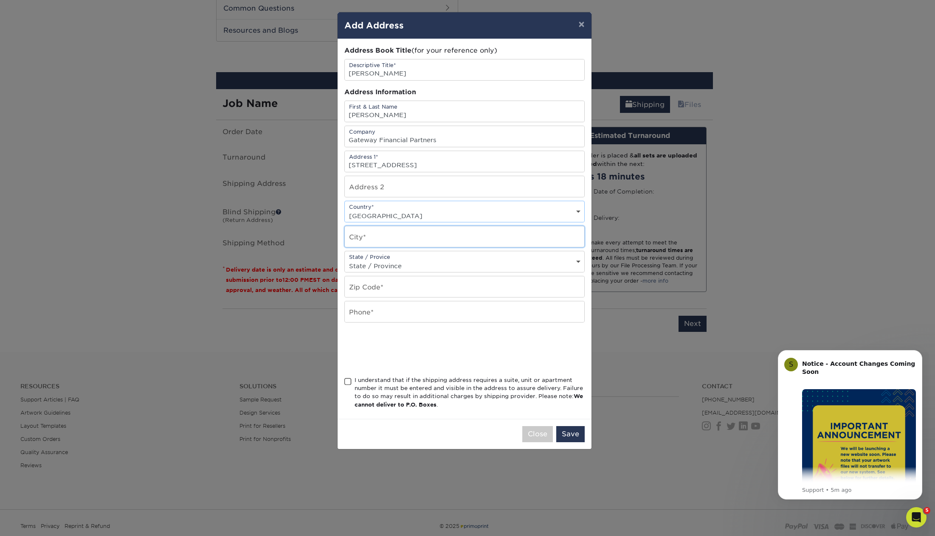
click at [391, 237] on input "text" at bounding box center [464, 236] width 239 height 21
type input "Glendale"
click at [393, 263] on select "State / Province Alabama Alaska Arizona Arkansas California Colorado Connecticu…" at bounding box center [464, 266] width 239 height 12
select select "AZ"
click at [345, 260] on select "State / Province Alabama Alaska Arizona Arkansas California Colorado Connecticu…" at bounding box center [464, 266] width 239 height 12
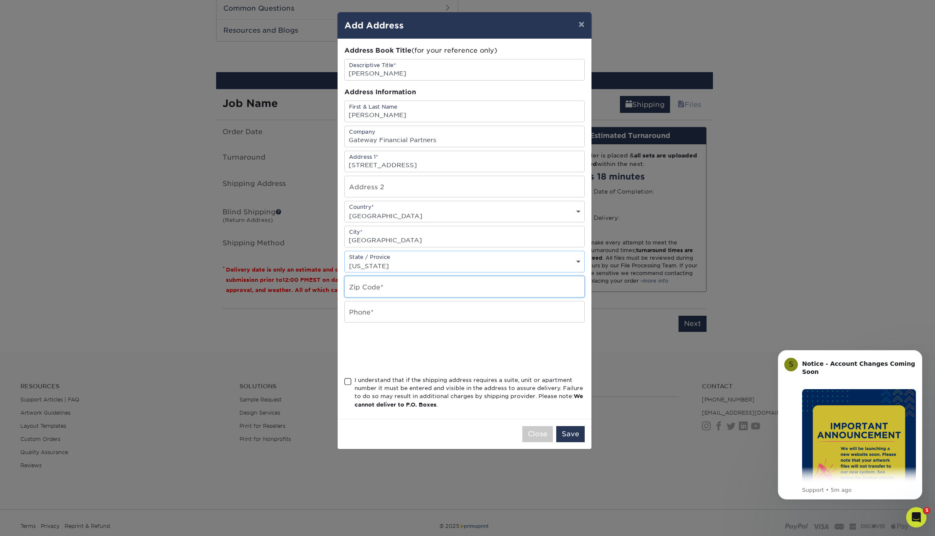
click at [383, 294] on input "text" at bounding box center [464, 286] width 239 height 21
type input "85310"
click at [411, 304] on input "text" at bounding box center [464, 311] width 239 height 21
paste input "<link href="https://fonts.googleapis.com/css2?family=Roboto:wght@400;500;700&di…"
type input "<link href="https://fonts.googleapis.com/css2?family=Roboto:wght@400;500;700&di…"
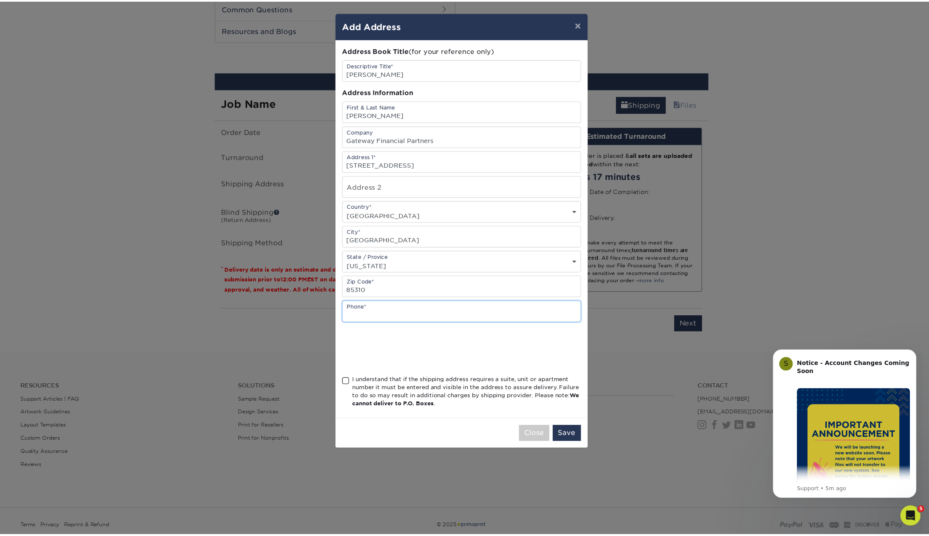
scroll to position [0, 0]
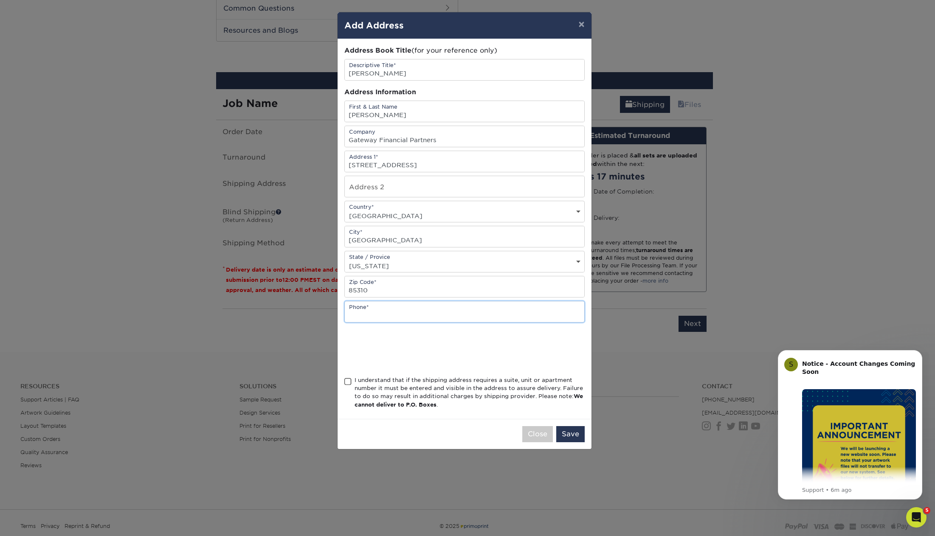
paste input "[PHONE_NUMBER]"
type input "[PHONE_NUMBER]"
click at [394, 392] on div "I understand that if the shipping address requires a suite, unit or apartment n…" at bounding box center [470, 392] width 230 height 33
click at [0, 0] on input "I understand that if the shipping address requires a suite, unit or apartment n…" at bounding box center [0, 0] width 0 height 0
click at [560, 433] on button "Save" at bounding box center [570, 434] width 28 height 16
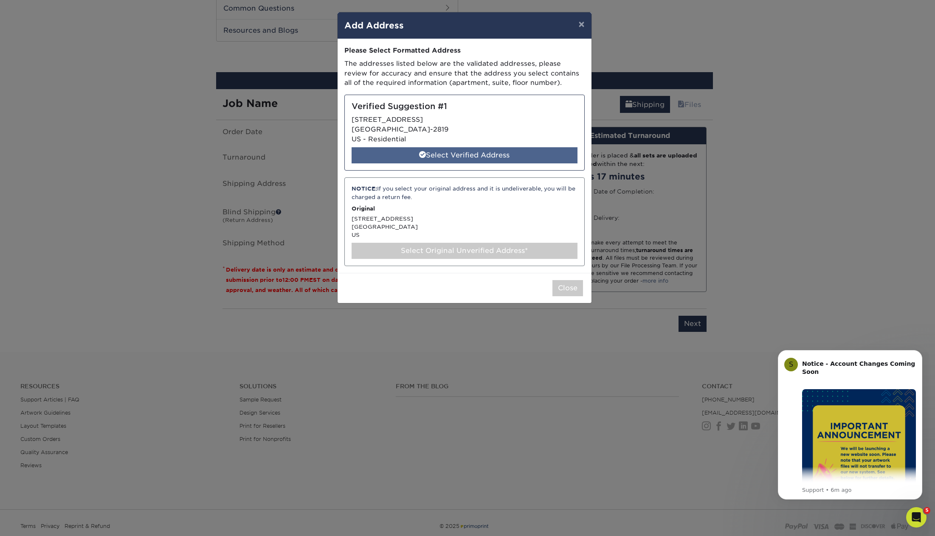
click at [466, 158] on div "Select Verified Address" at bounding box center [465, 155] width 226 height 16
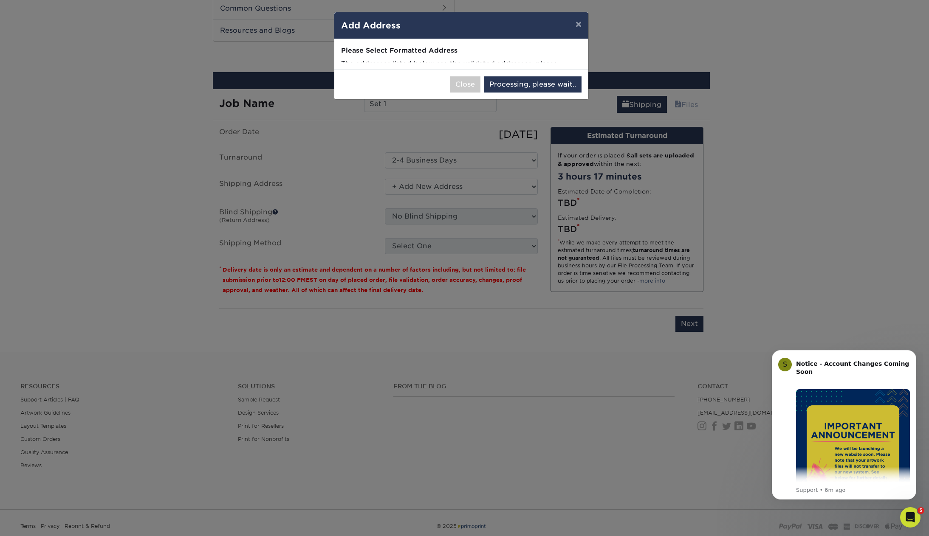
select select "285297"
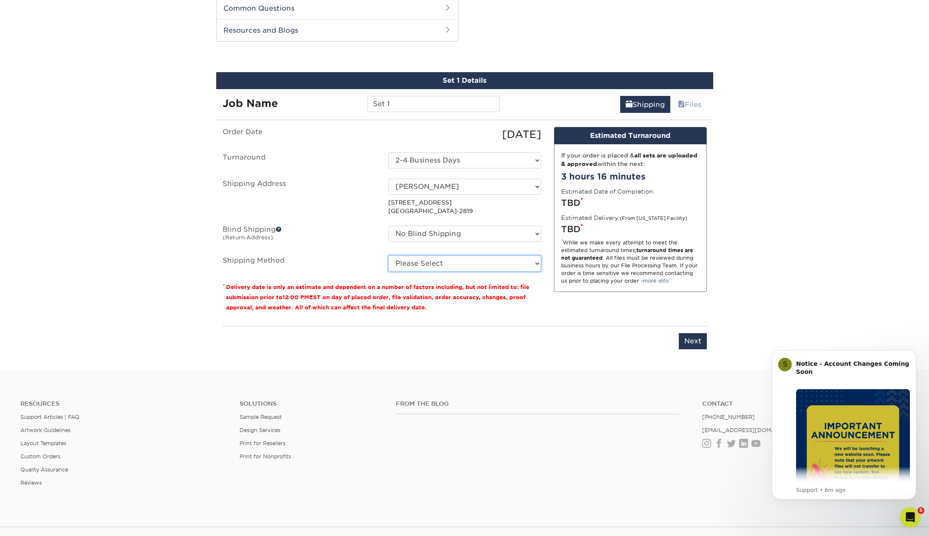
click at [518, 258] on select "Please Select Ground Shipping (+$25.87) 3 Day Shipping Service (+$33.99) 2 Day …" at bounding box center [464, 264] width 153 height 16
select select "03"
click at [388, 256] on select "Please Select Ground Shipping (+$25.87) 3 Day Shipping Service (+$33.99) 2 Day …" at bounding box center [464, 264] width 153 height 16
click at [414, 103] on input "Set 1" at bounding box center [433, 104] width 132 height 16
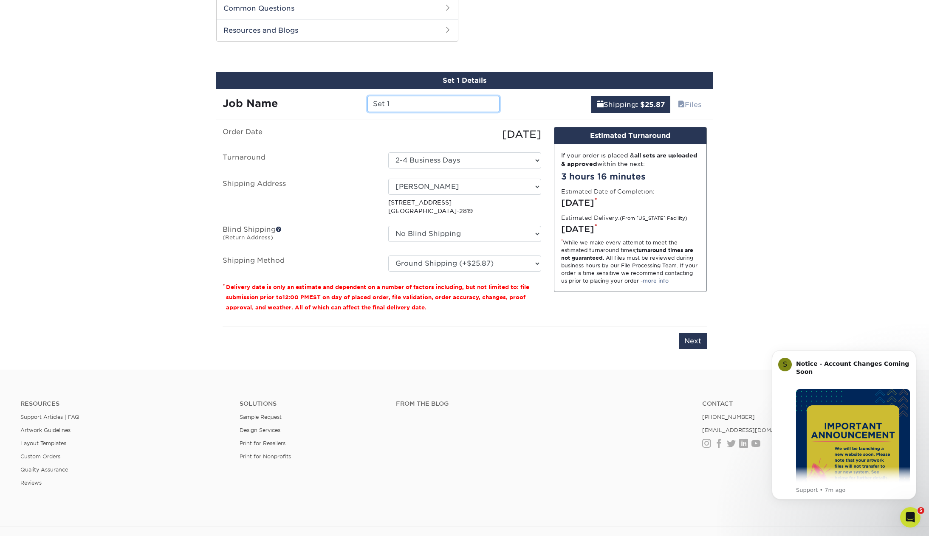
click at [414, 103] on input "Set 1" at bounding box center [433, 104] width 132 height 16
type input "Tim Hammond Envelopes"
click at [696, 341] on input "Next" at bounding box center [693, 341] width 28 height 16
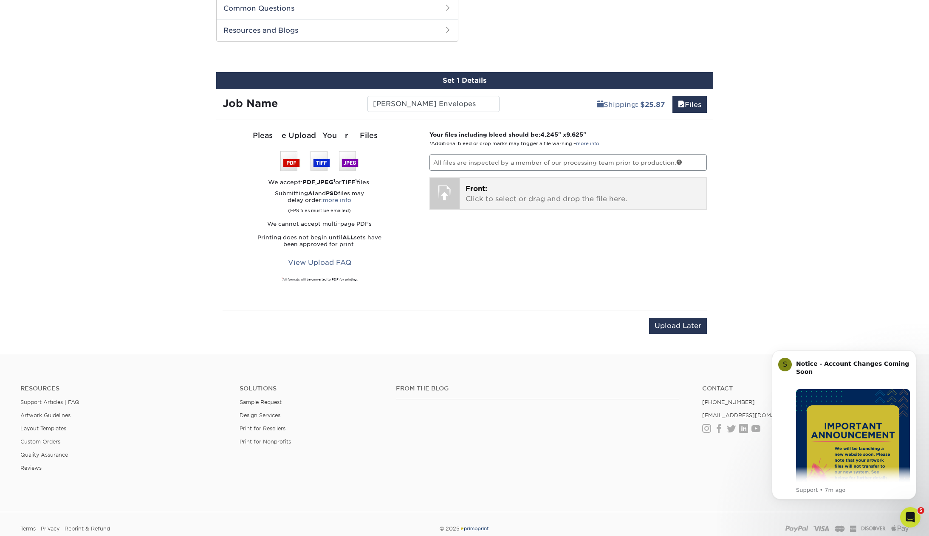
click at [485, 198] on p "Front: Click to select or drag and drop the file here." at bounding box center [582, 194] width 235 height 20
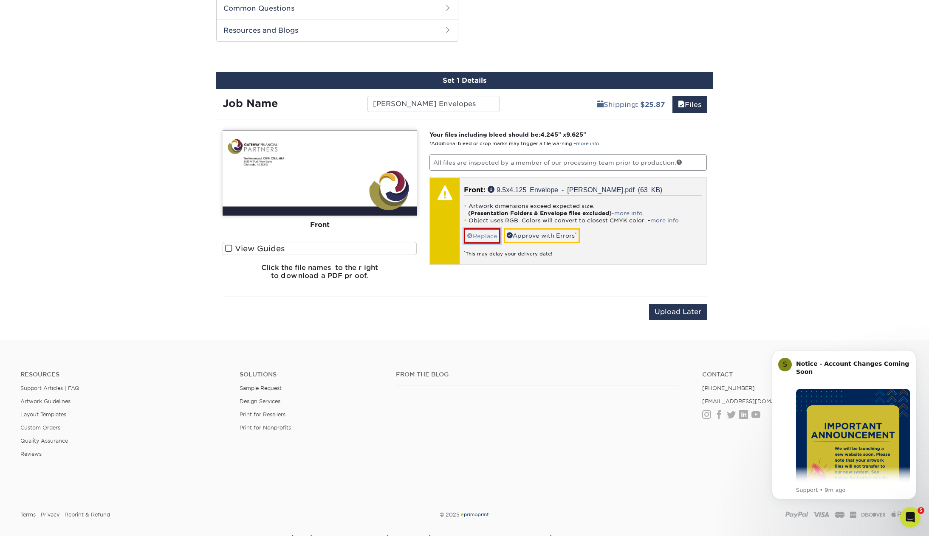
click at [488, 237] on link "Replace" at bounding box center [482, 235] width 37 height 15
click at [630, 215] on link "more info" at bounding box center [628, 213] width 28 height 6
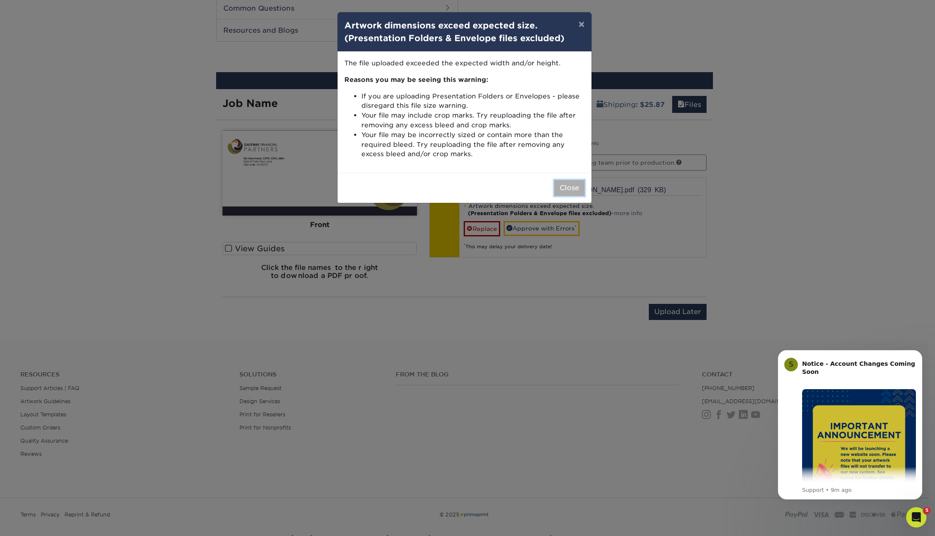
click at [565, 193] on button "Close" at bounding box center [569, 188] width 31 height 16
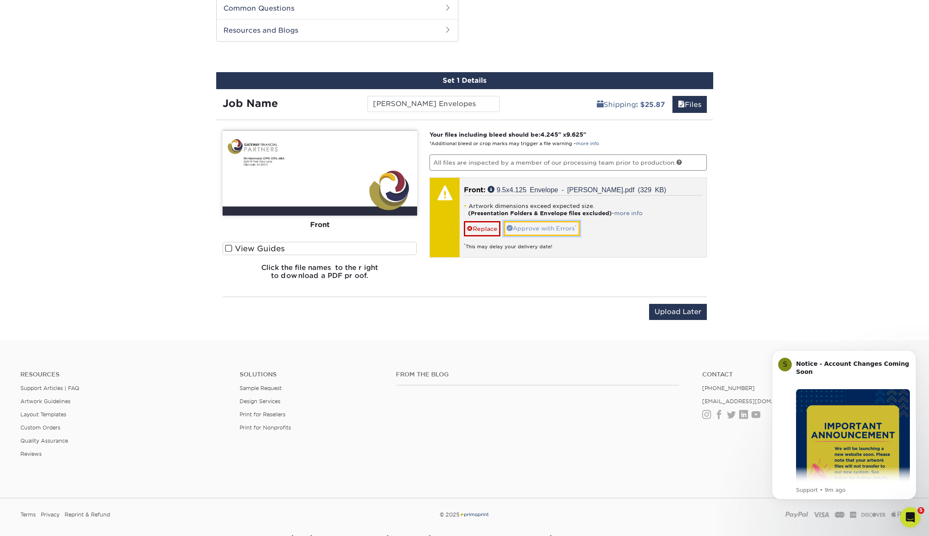
click at [549, 231] on link "Approve with Errors *" at bounding box center [542, 228] width 76 height 14
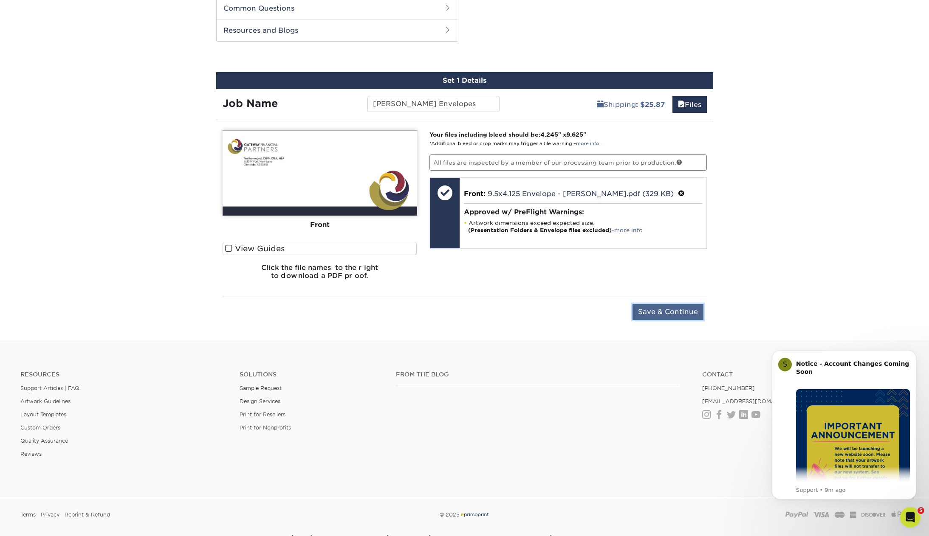
click at [668, 317] on input "Save & Continue" at bounding box center [667, 312] width 71 height 16
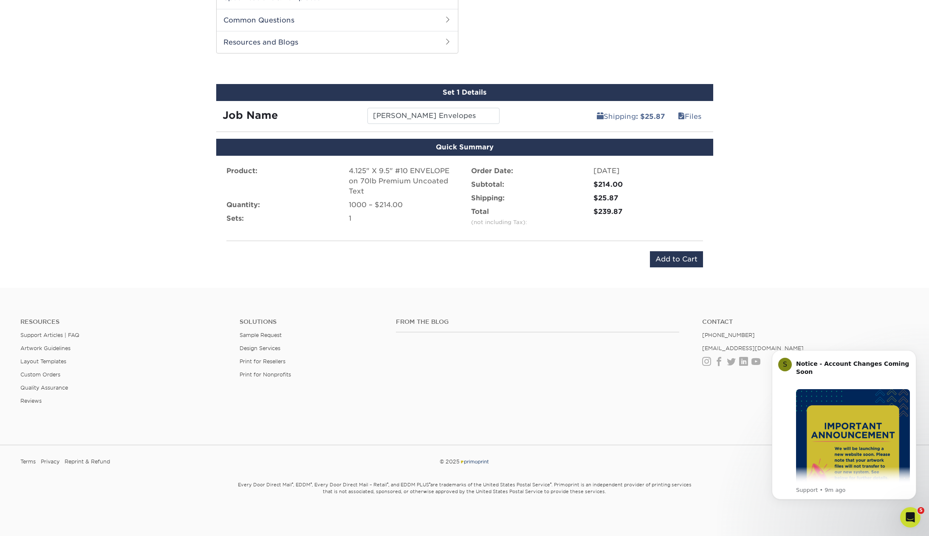
scroll to position [420, 0]
click at [667, 257] on input "Add to Cart" at bounding box center [676, 259] width 53 height 16
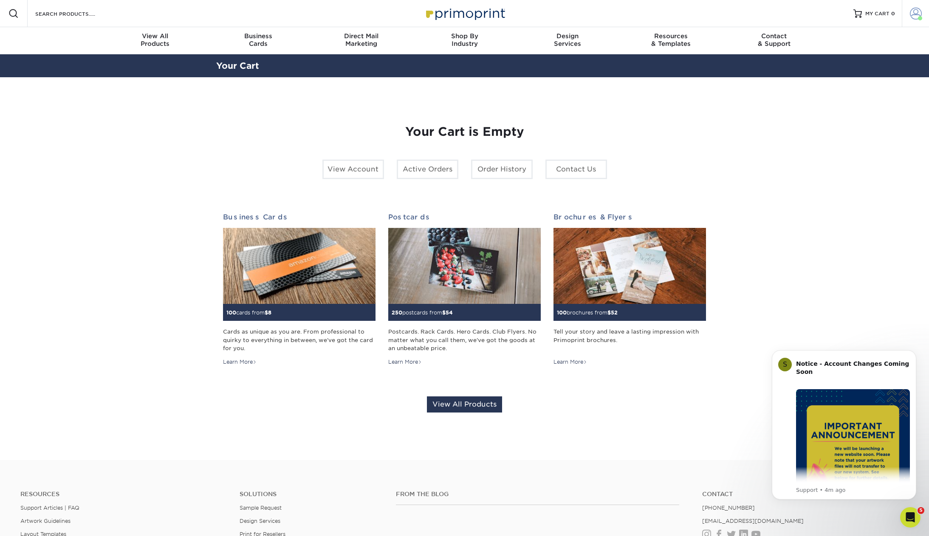
click at [912, 18] on span at bounding box center [915, 14] width 12 height 12
click at [818, 96] on link "Order History" at bounding box center [865, 91] width 107 height 11
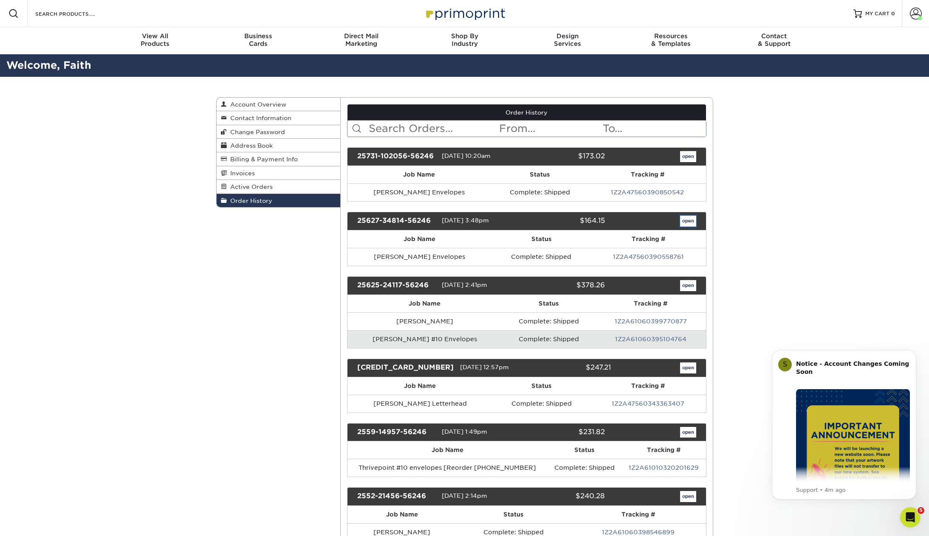
click at [695, 224] on link "open" at bounding box center [688, 221] width 16 height 11
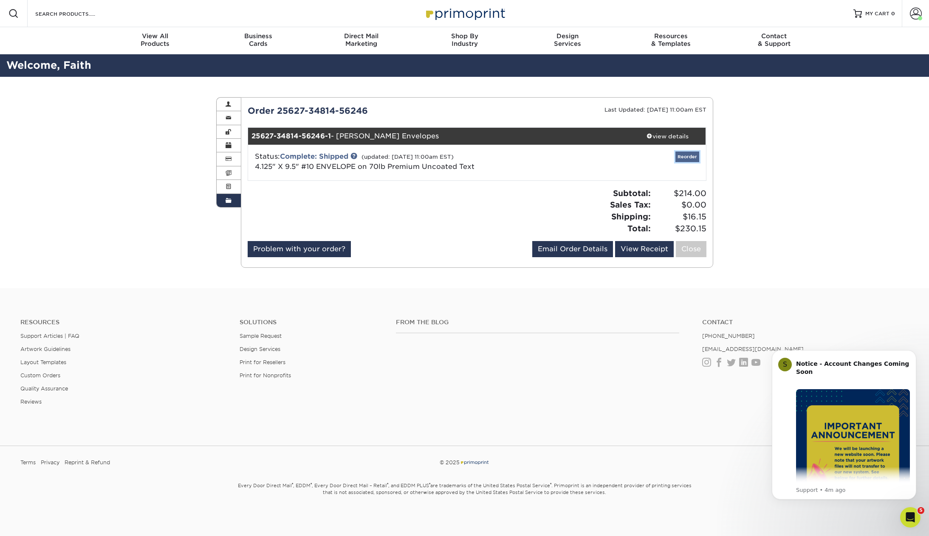
click at [697, 155] on link "Reorder" at bounding box center [687, 157] width 24 height 11
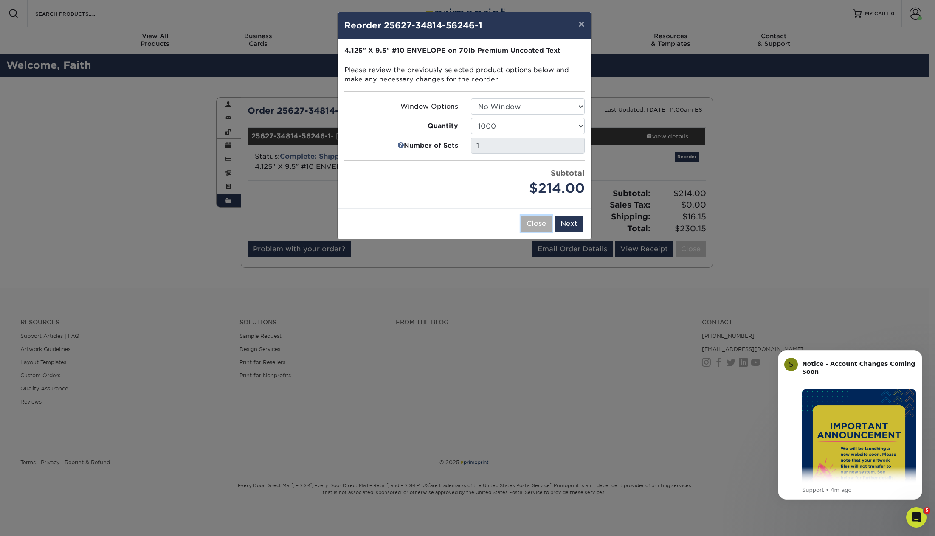
click at [535, 224] on button "Close" at bounding box center [536, 224] width 31 height 16
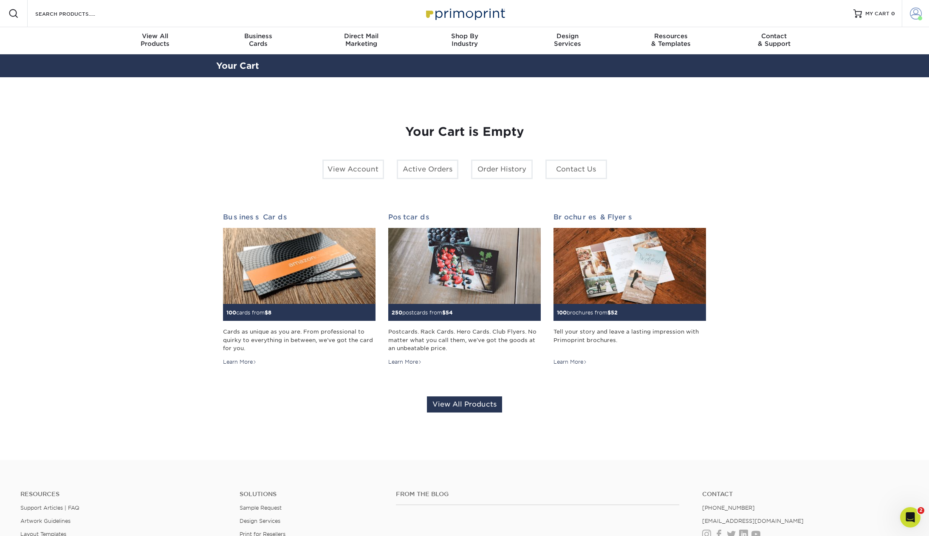
click at [912, 13] on span at bounding box center [915, 14] width 12 height 12
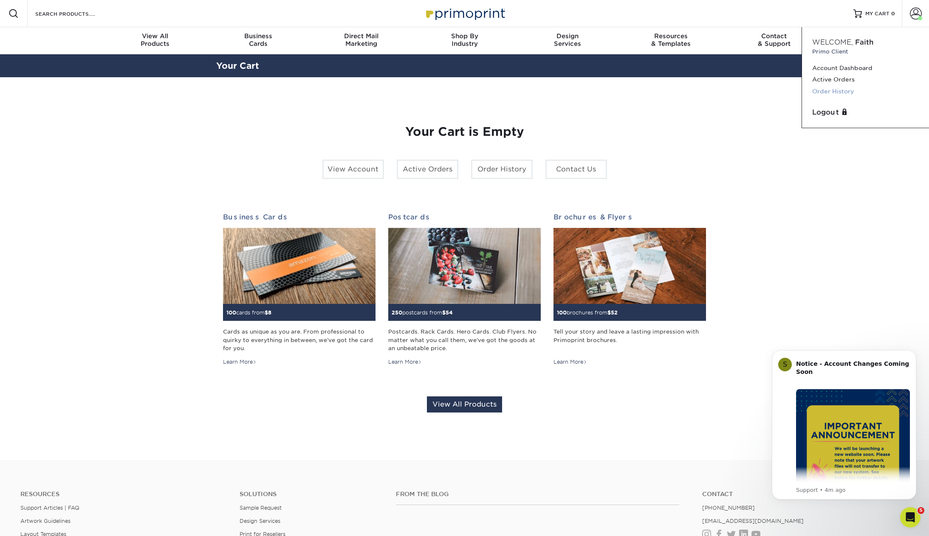
click at [851, 88] on link "Order History" at bounding box center [865, 91] width 107 height 11
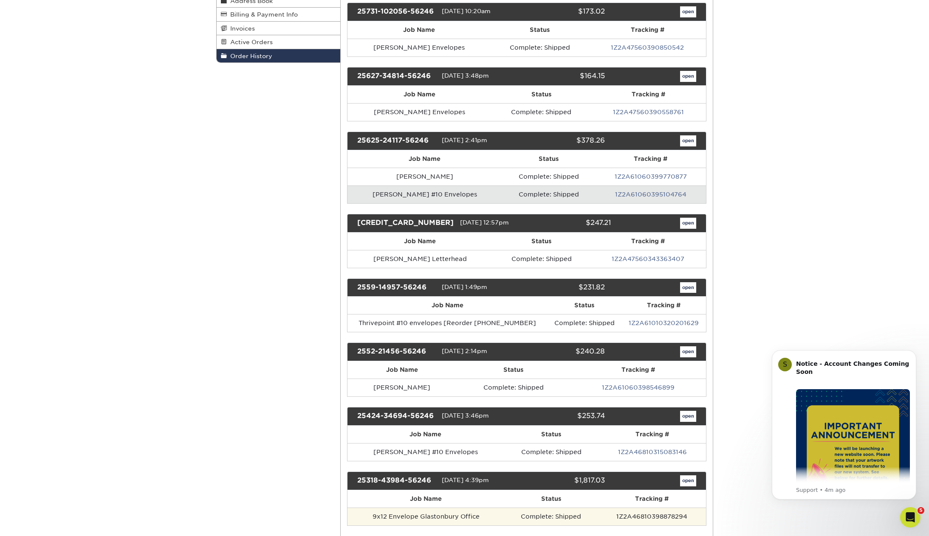
scroll to position [255, 0]
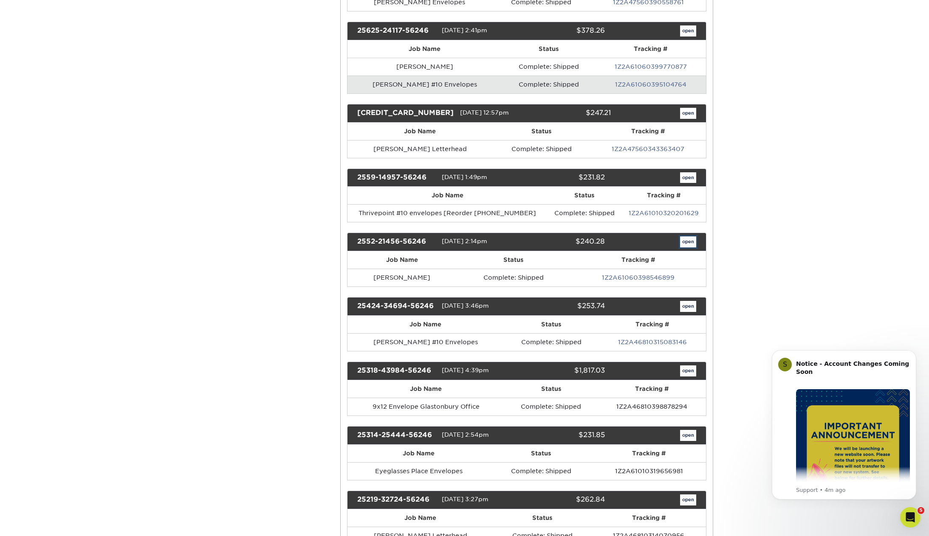
click at [687, 243] on link "open" at bounding box center [688, 241] width 16 height 11
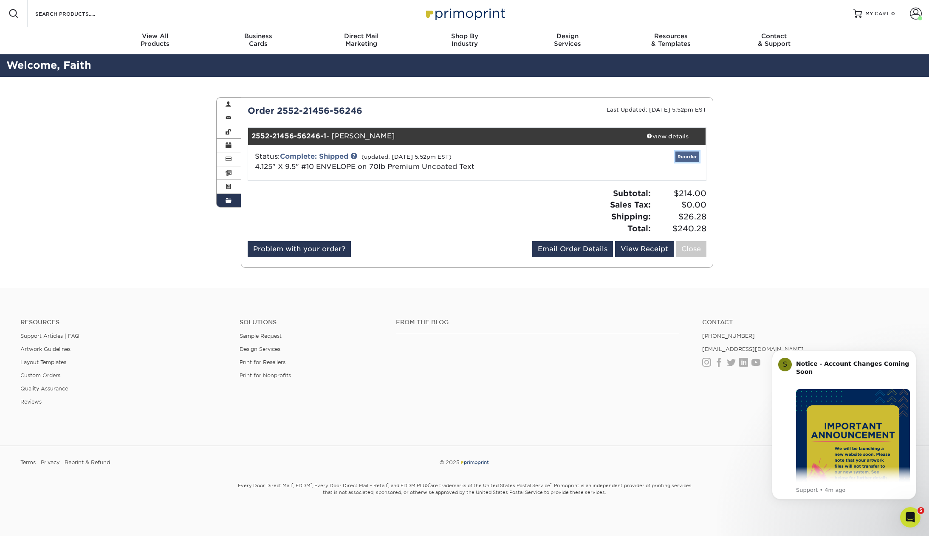
click at [688, 152] on link "Reorder" at bounding box center [687, 157] width 24 height 11
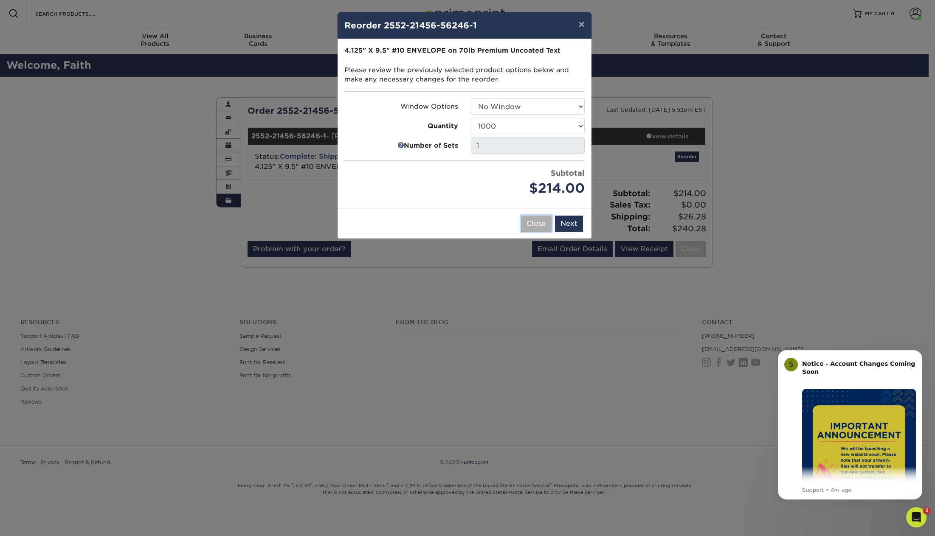
drag, startPoint x: 543, startPoint y: 220, endPoint x: 447, endPoint y: 85, distance: 165.8
click at [543, 220] on button "Close" at bounding box center [536, 224] width 31 height 16
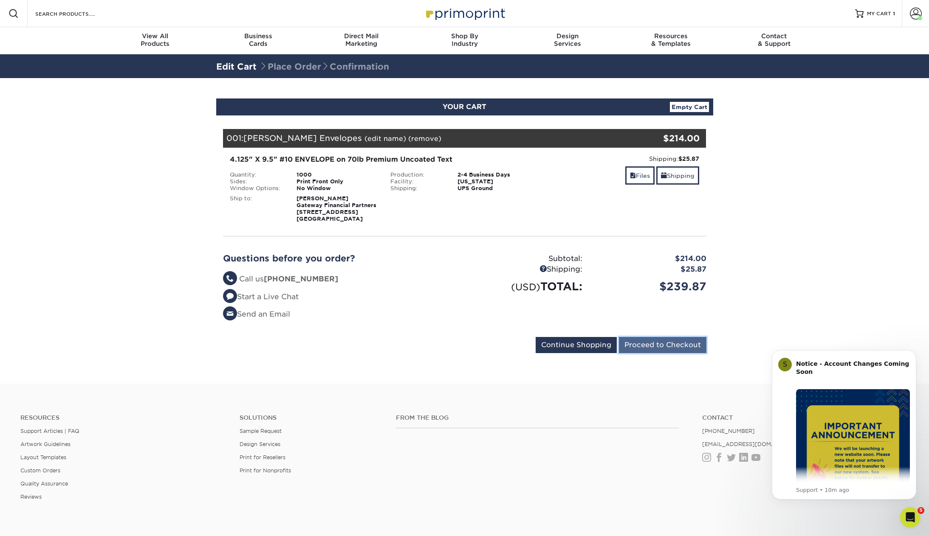
click at [671, 345] on input "Proceed to Checkout" at bounding box center [662, 345] width 87 height 16
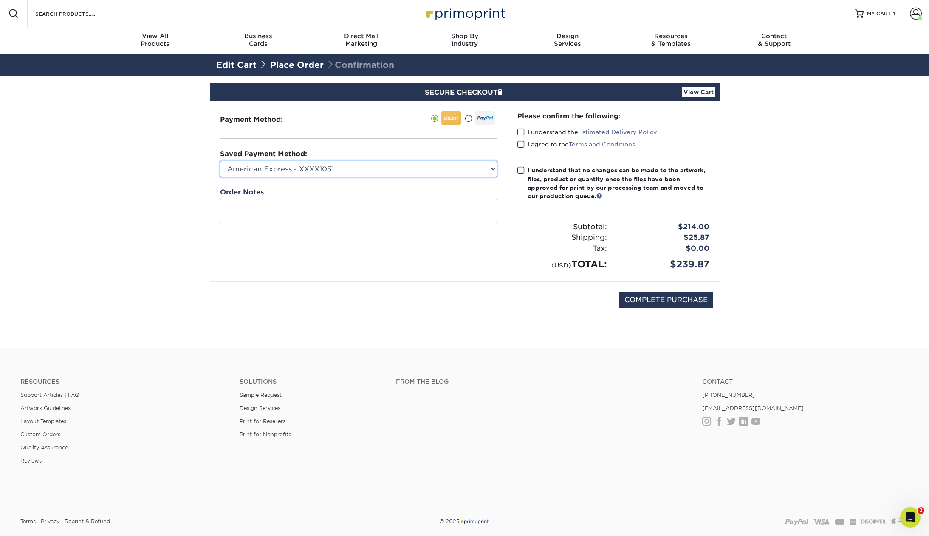
click at [362, 169] on select "American Express - XXXX1031 American Express - XXXX8004 Visa - XXXX7820 Visa - …" at bounding box center [358, 169] width 277 height 16
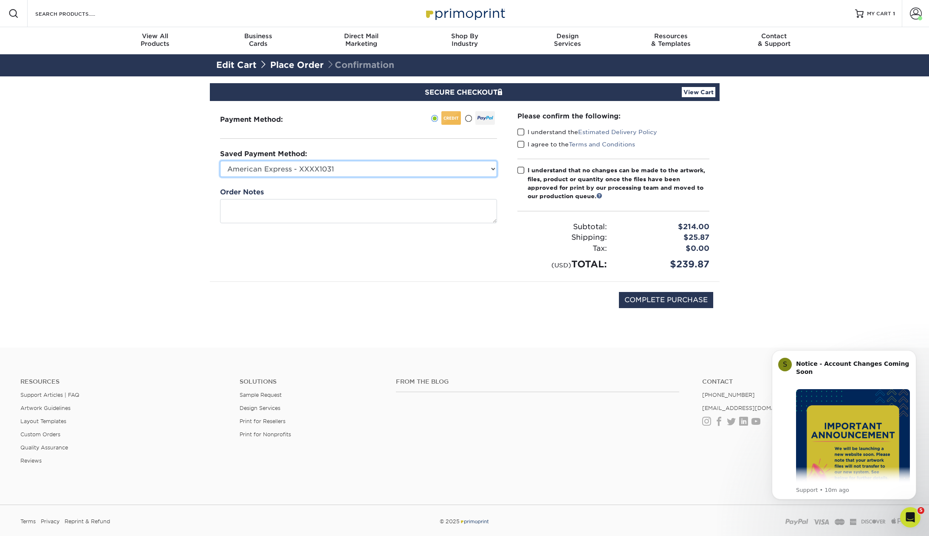
select select "73815"
click at [220, 161] on select "American Express - XXXX1031 American Express - XXXX8004 Visa - XXXX7820 Visa - …" at bounding box center [358, 169] width 277 height 16
click at [533, 131] on label "I understand the Estimated Delivery Policy" at bounding box center [587, 132] width 140 height 8
click at [0, 0] on input "I understand the Estimated Delivery Policy" at bounding box center [0, 0] width 0 height 0
click at [532, 141] on label "I agree to the Terms and Conditions" at bounding box center [576, 144] width 118 height 8
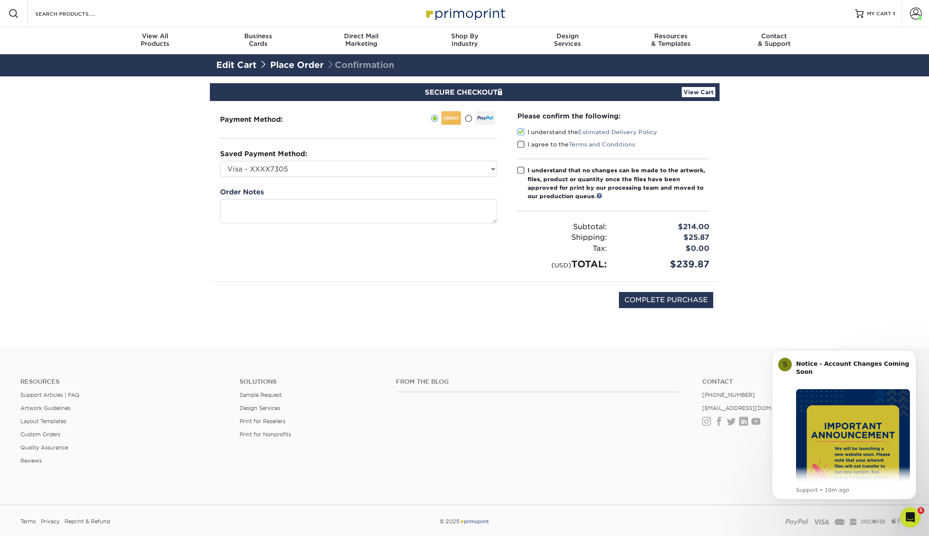
click at [0, 0] on input "I agree to the Terms and Conditions" at bounding box center [0, 0] width 0 height 0
click at [550, 180] on div "I understand that no changes can be made to the artwork, files, product or quan…" at bounding box center [618, 183] width 182 height 35
click at [0, 0] on input "I understand that no changes can be made to the artwork, files, product or quan…" at bounding box center [0, 0] width 0 height 0
click at [648, 299] on input "COMPLETE PURCHASE" at bounding box center [666, 300] width 94 height 16
type input "PROCESSING, PLEASE WAIT..."
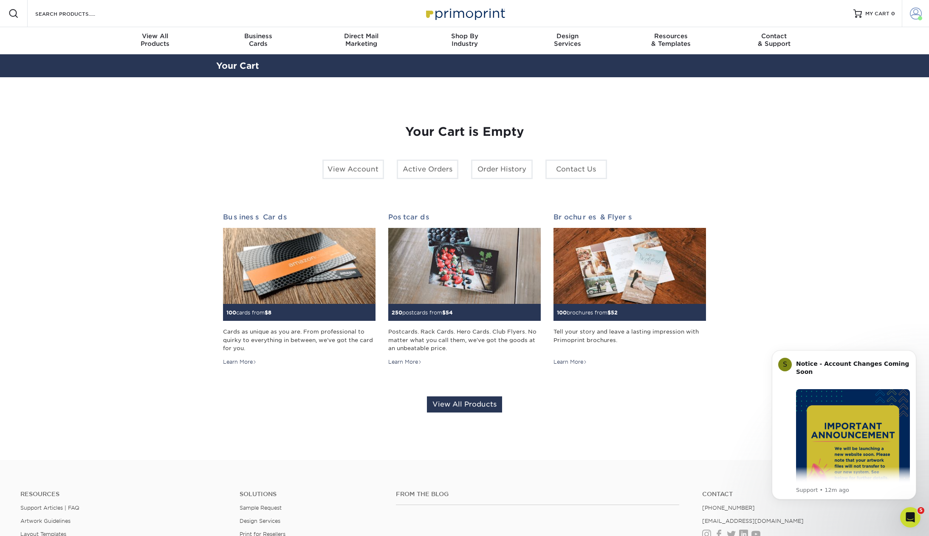
click at [920, 11] on span at bounding box center [915, 14] width 12 height 12
click at [839, 92] on link "Order History" at bounding box center [865, 91] width 107 height 11
